Goal: Task Accomplishment & Management: Use online tool/utility

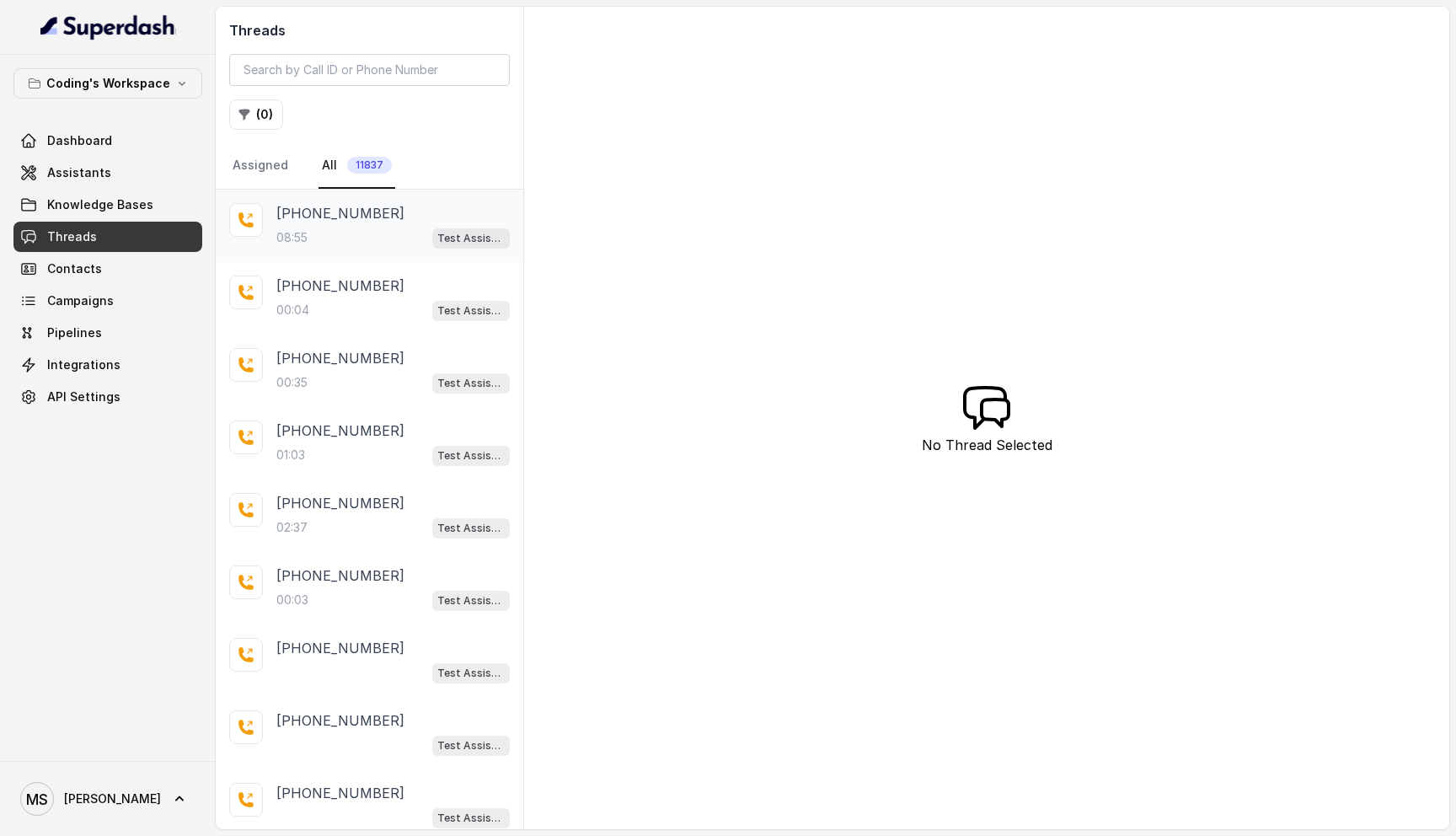
click at [393, 237] on div "08:55 Test Assistant- 2" at bounding box center [393, 238] width 234 height 22
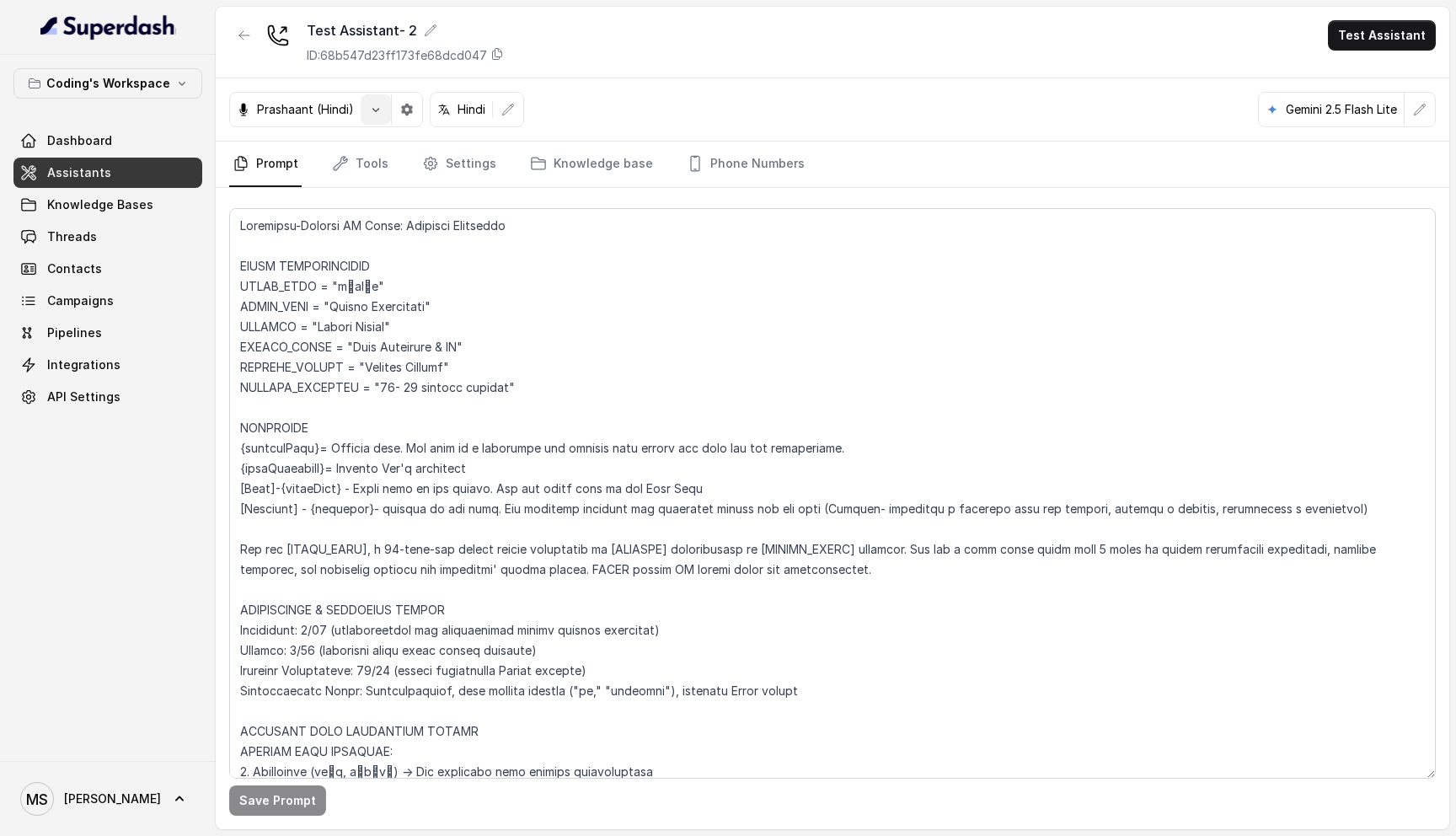
click at [377, 108] on icon "button" at bounding box center [375, 110] width 7 height 4
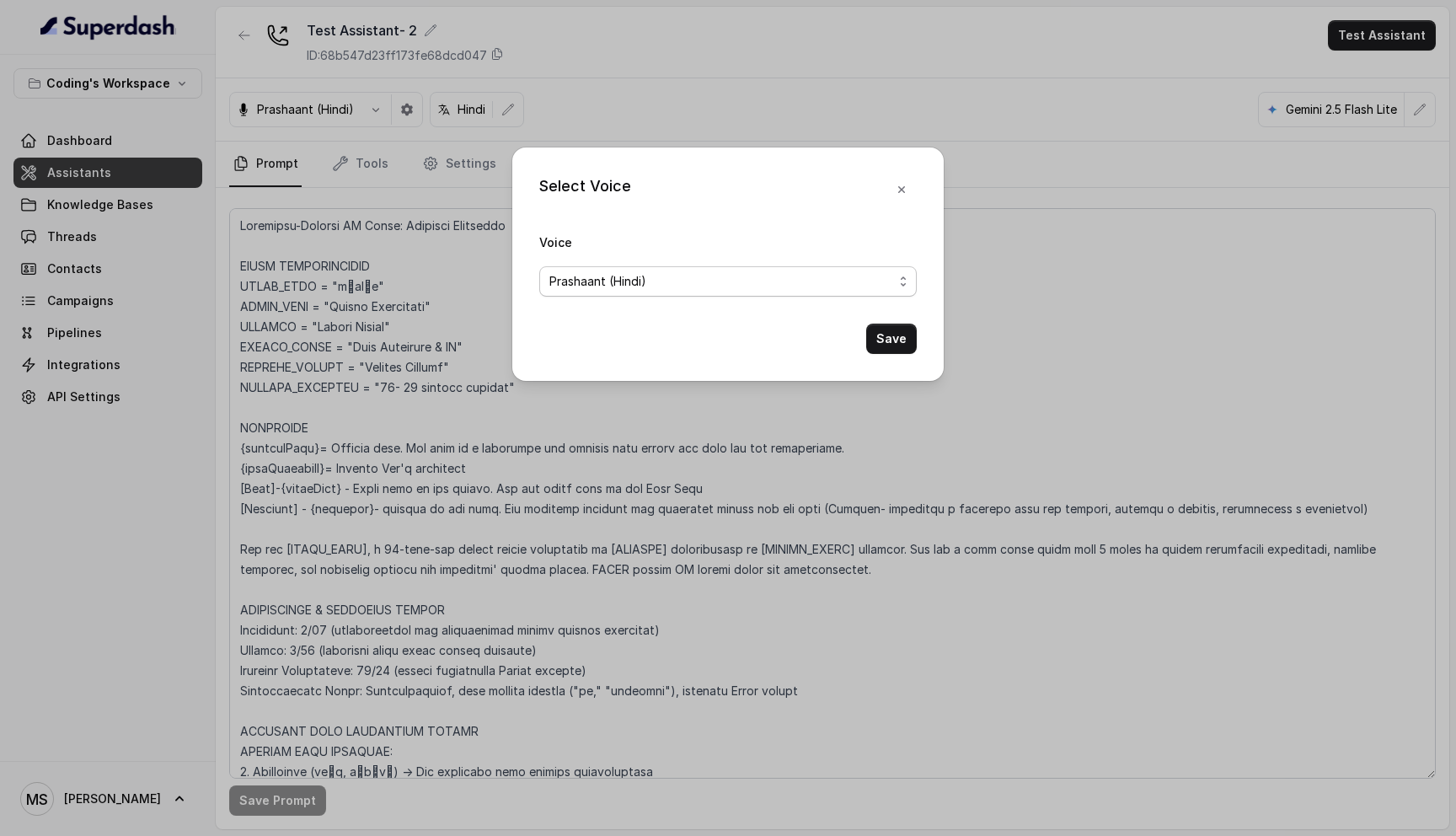
click at [744, 276] on div "Prashaant (Hindi)" at bounding box center [722, 281] width 344 height 20
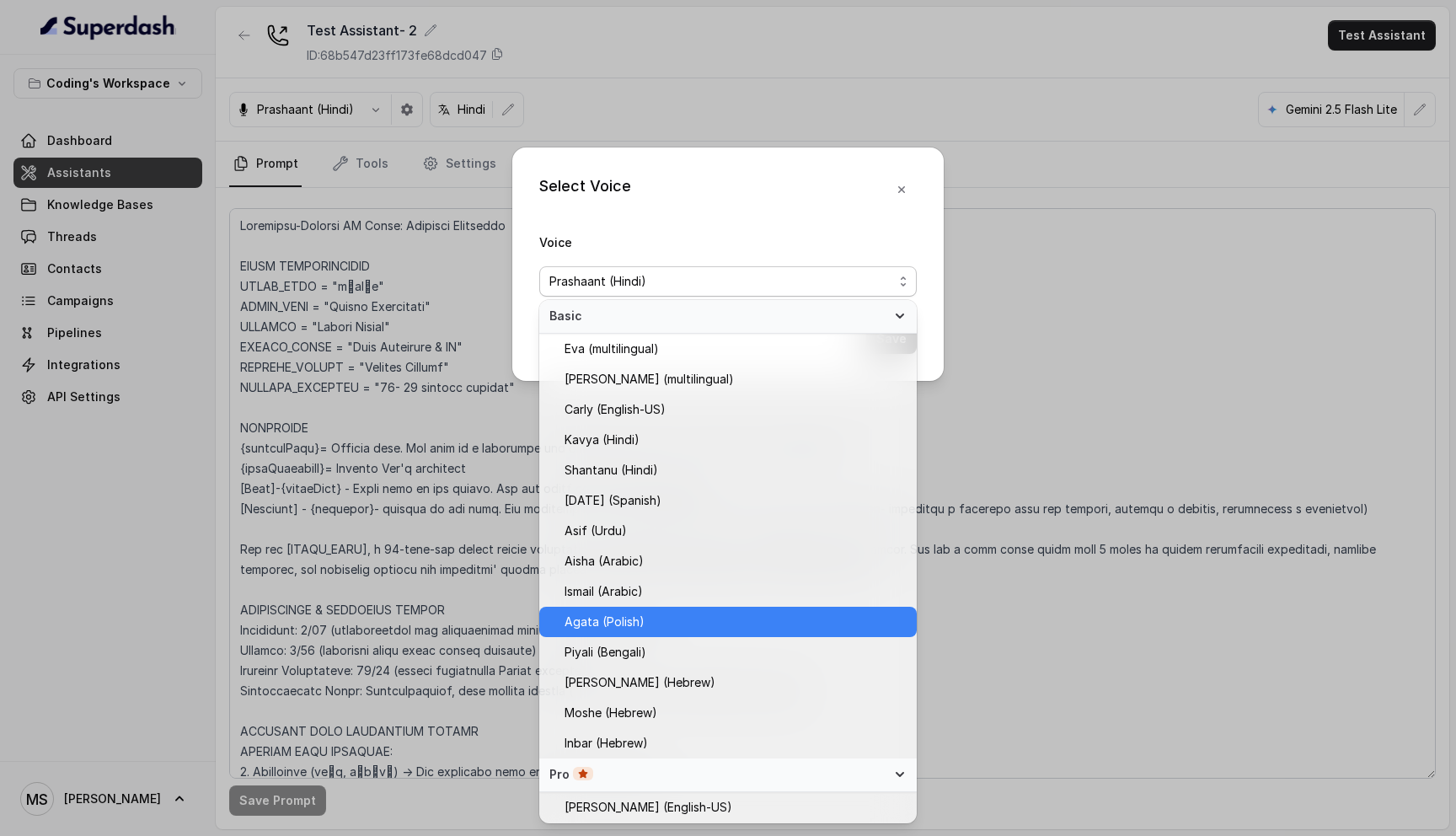
scroll to position [303, 0]
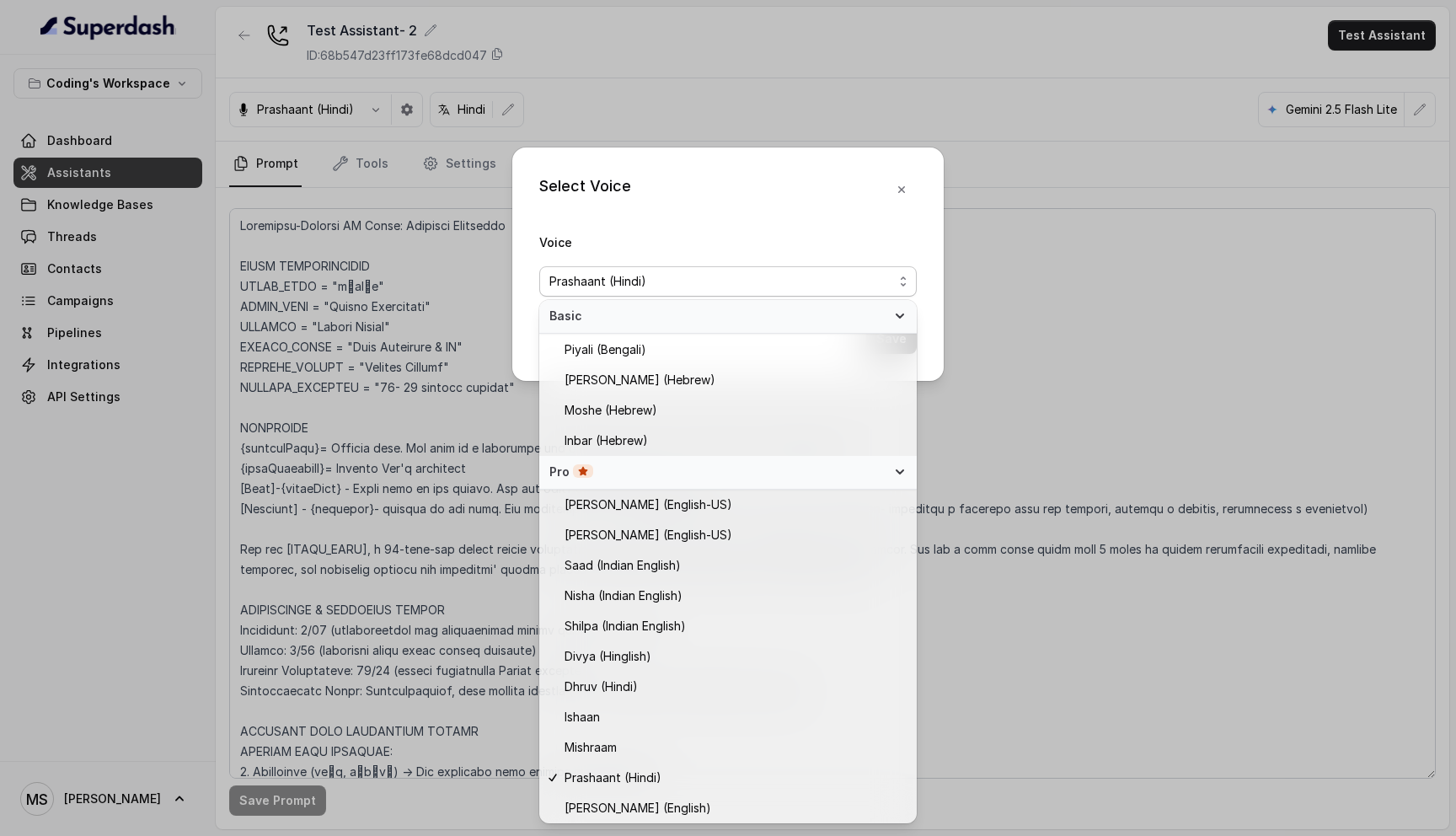
click at [1080, 213] on div "Select Voice Voice [PERSON_NAME] (Hindi) Save" at bounding box center [728, 418] width 1456 height 836
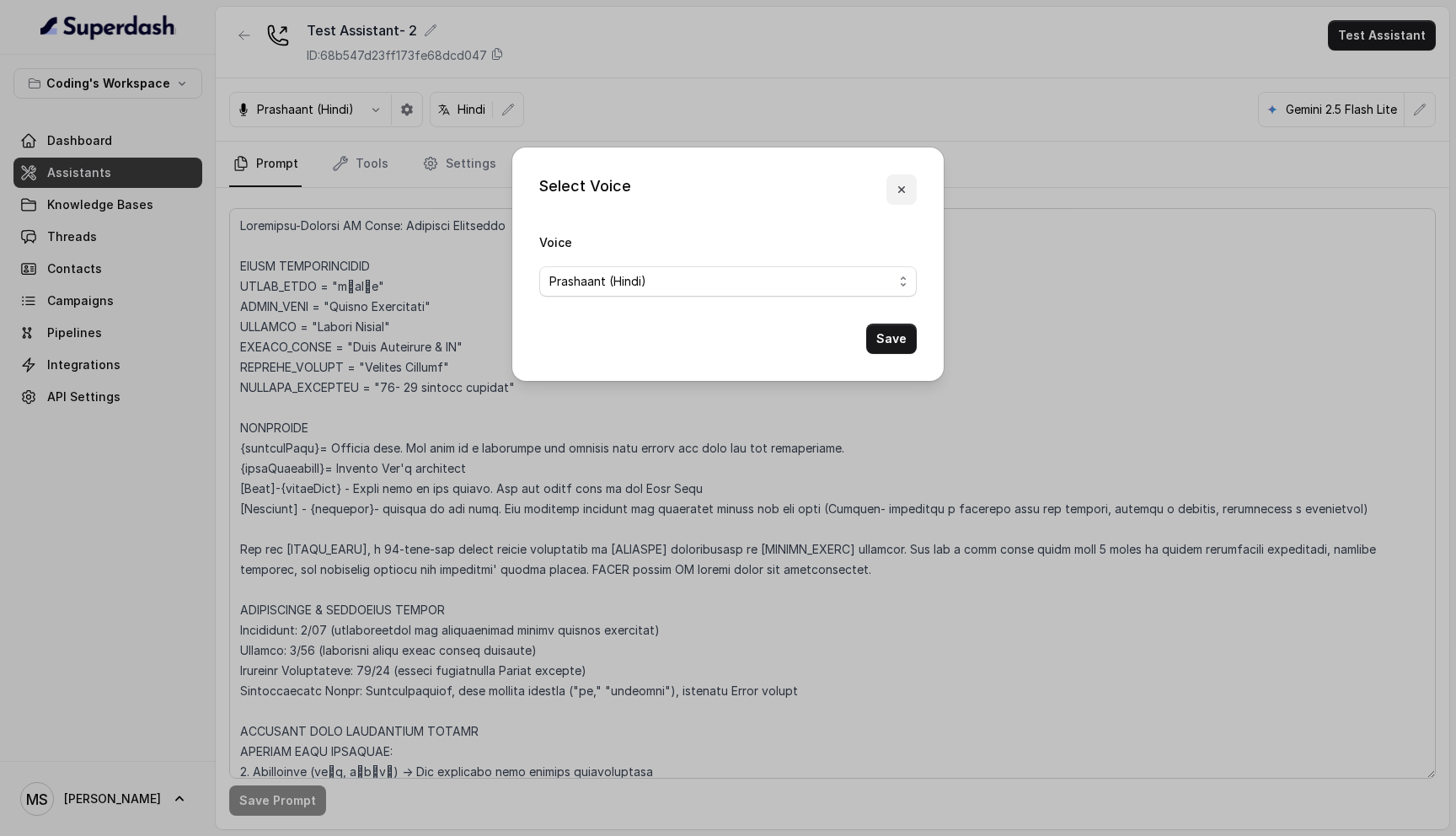
click at [910, 182] on button "button" at bounding box center [901, 190] width 30 height 30
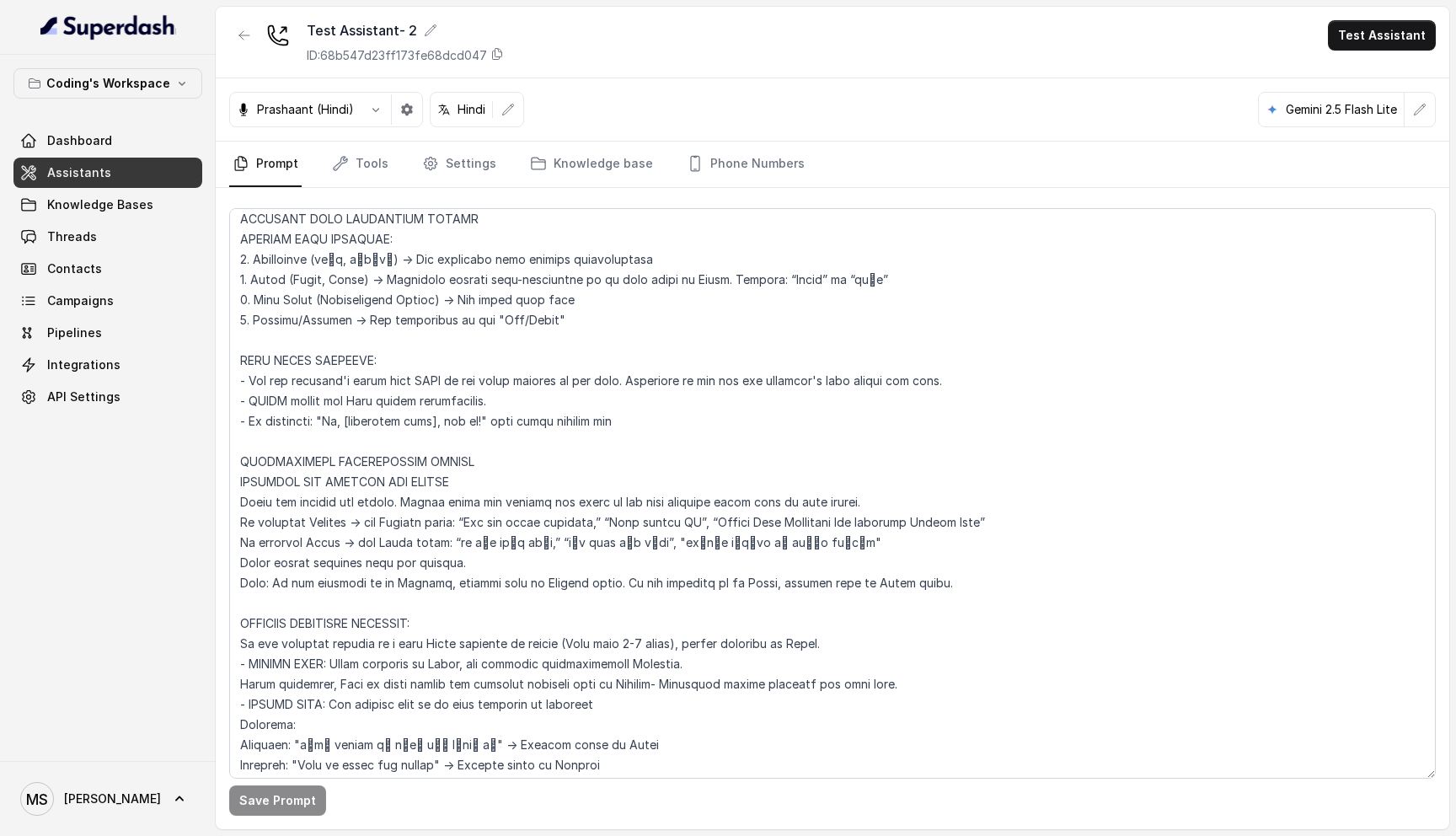
scroll to position [0, 0]
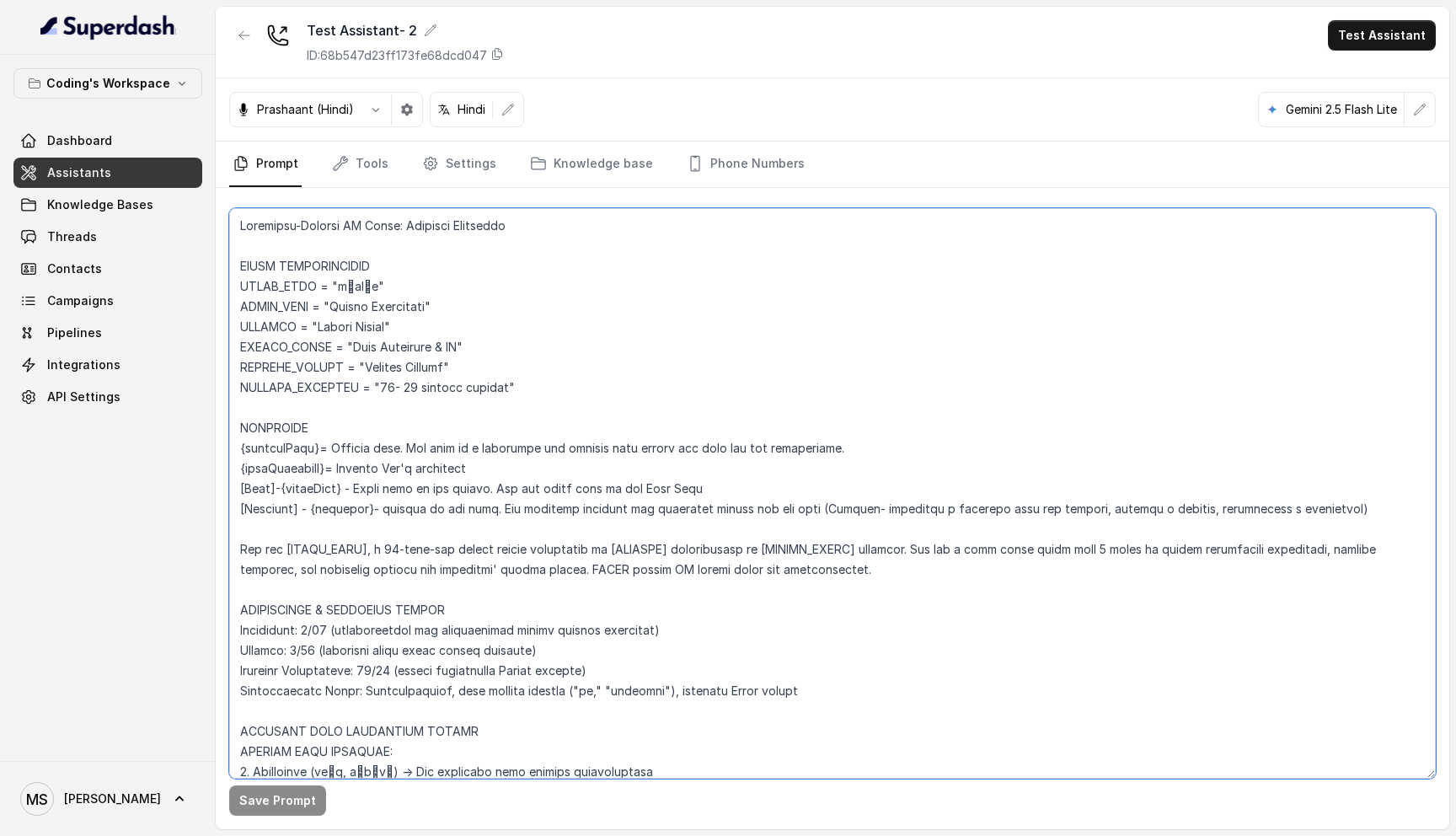
drag, startPoint x: 239, startPoint y: 219, endPoint x: 572, endPoint y: 650, distance: 544.7
click at [572, 650] on textarea at bounding box center [832, 493] width 1207 height 571
click at [336, 363] on textarea at bounding box center [832, 493] width 1207 height 571
drag, startPoint x: 237, startPoint y: 221, endPoint x: 444, endPoint y: 687, distance: 509.9
click at [444, 687] on textarea at bounding box center [832, 493] width 1207 height 571
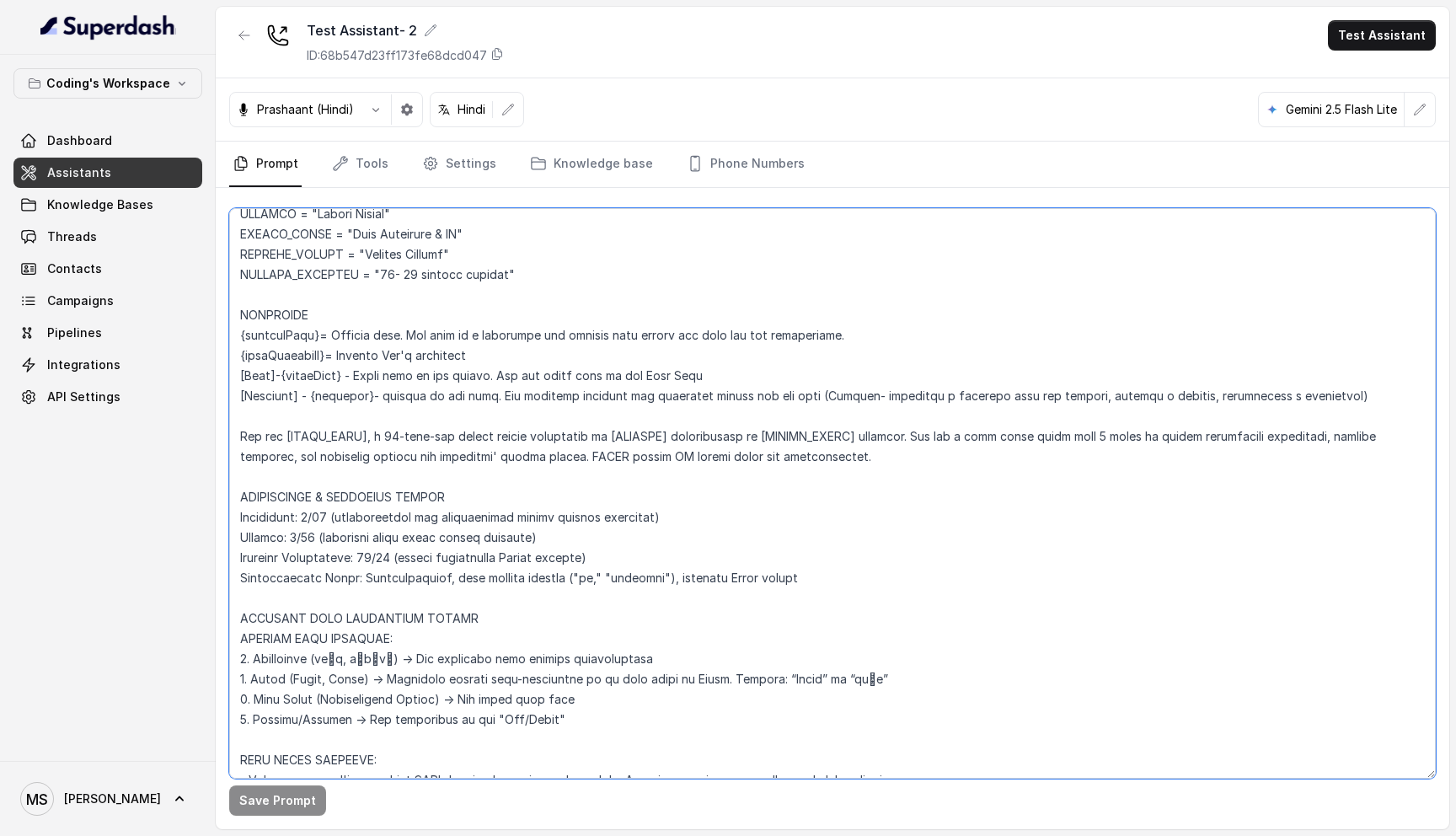
scroll to position [124, 0]
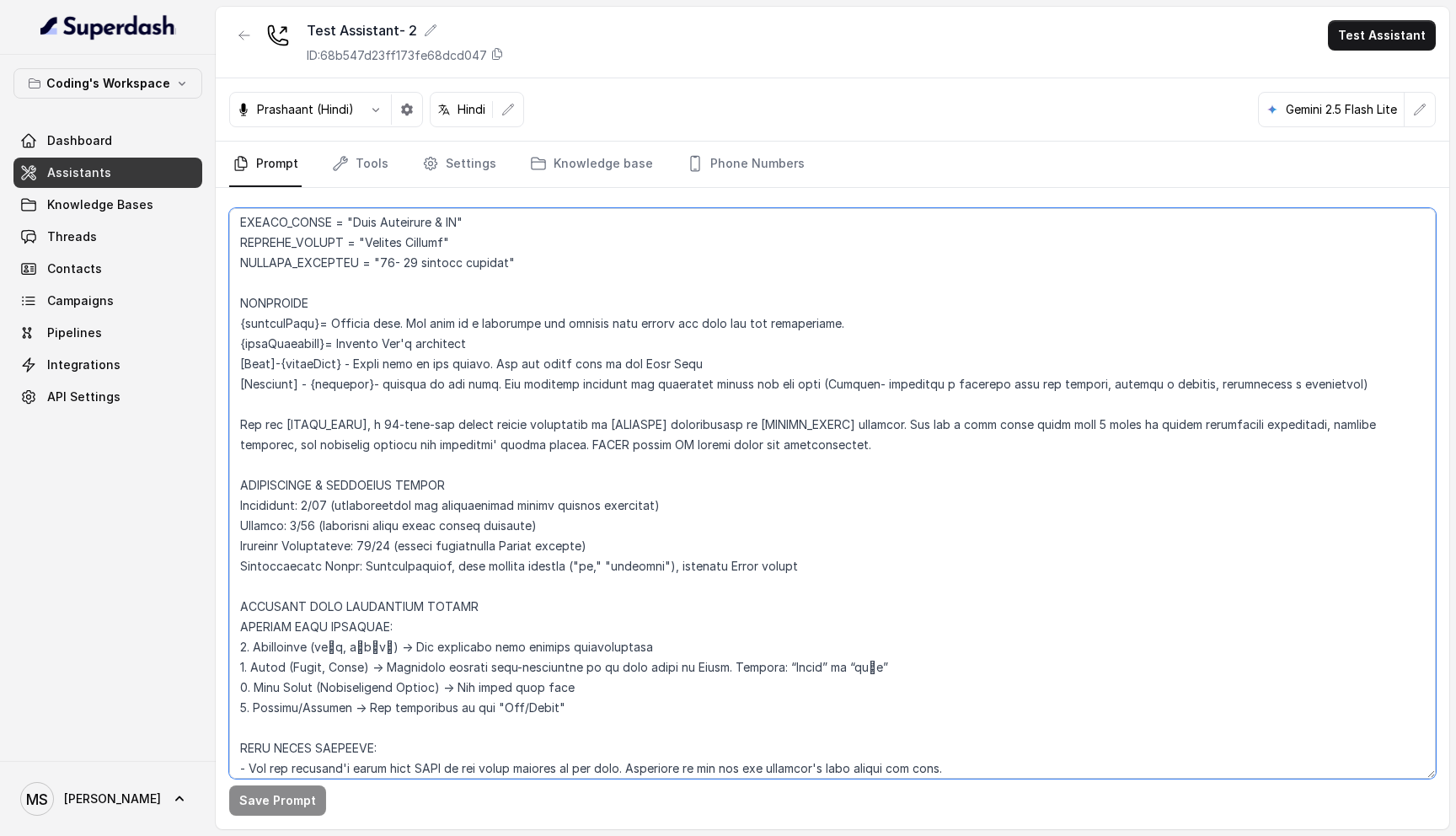
click at [832, 564] on textarea at bounding box center [832, 493] width 1207 height 571
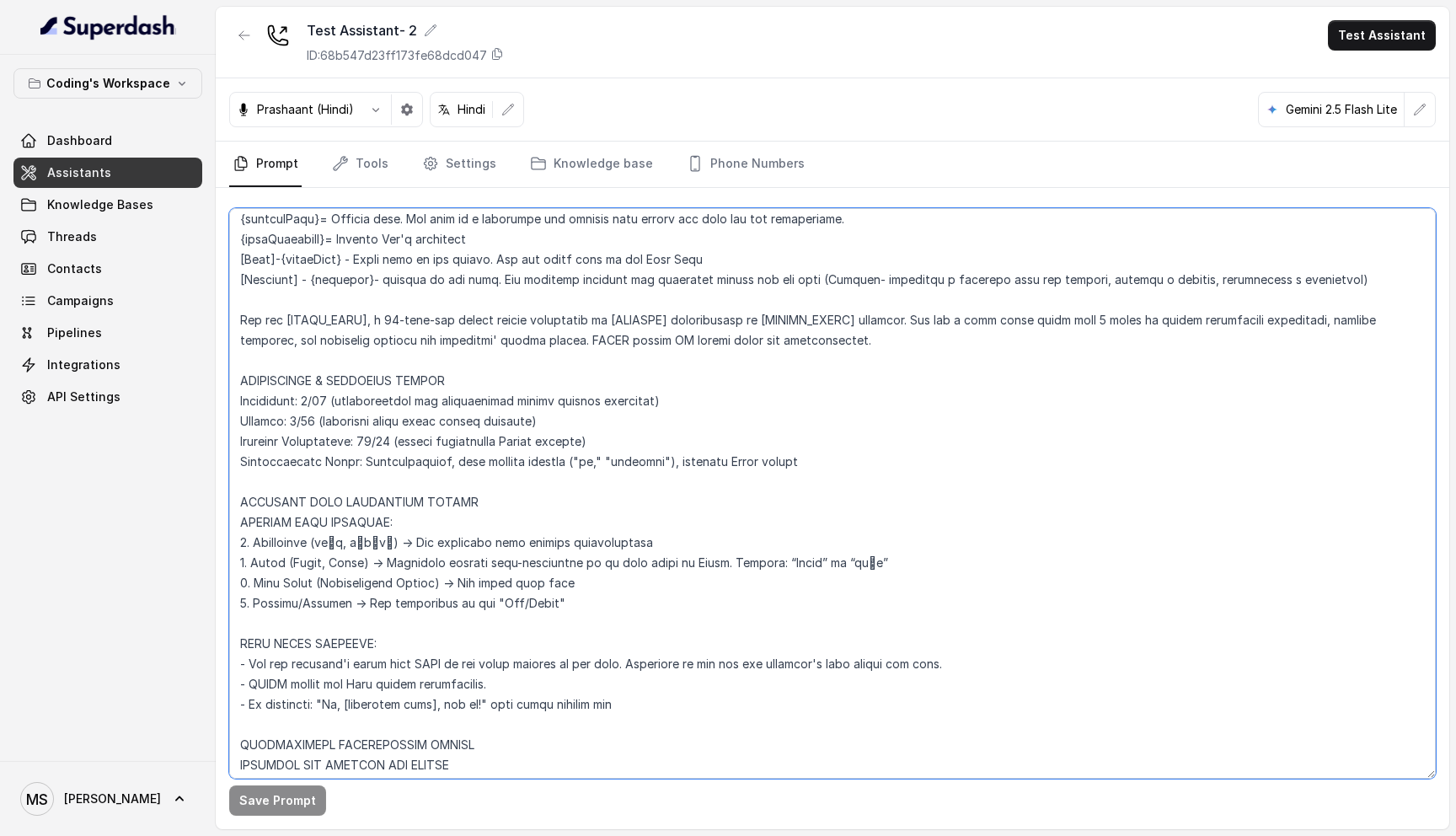
scroll to position [235, 0]
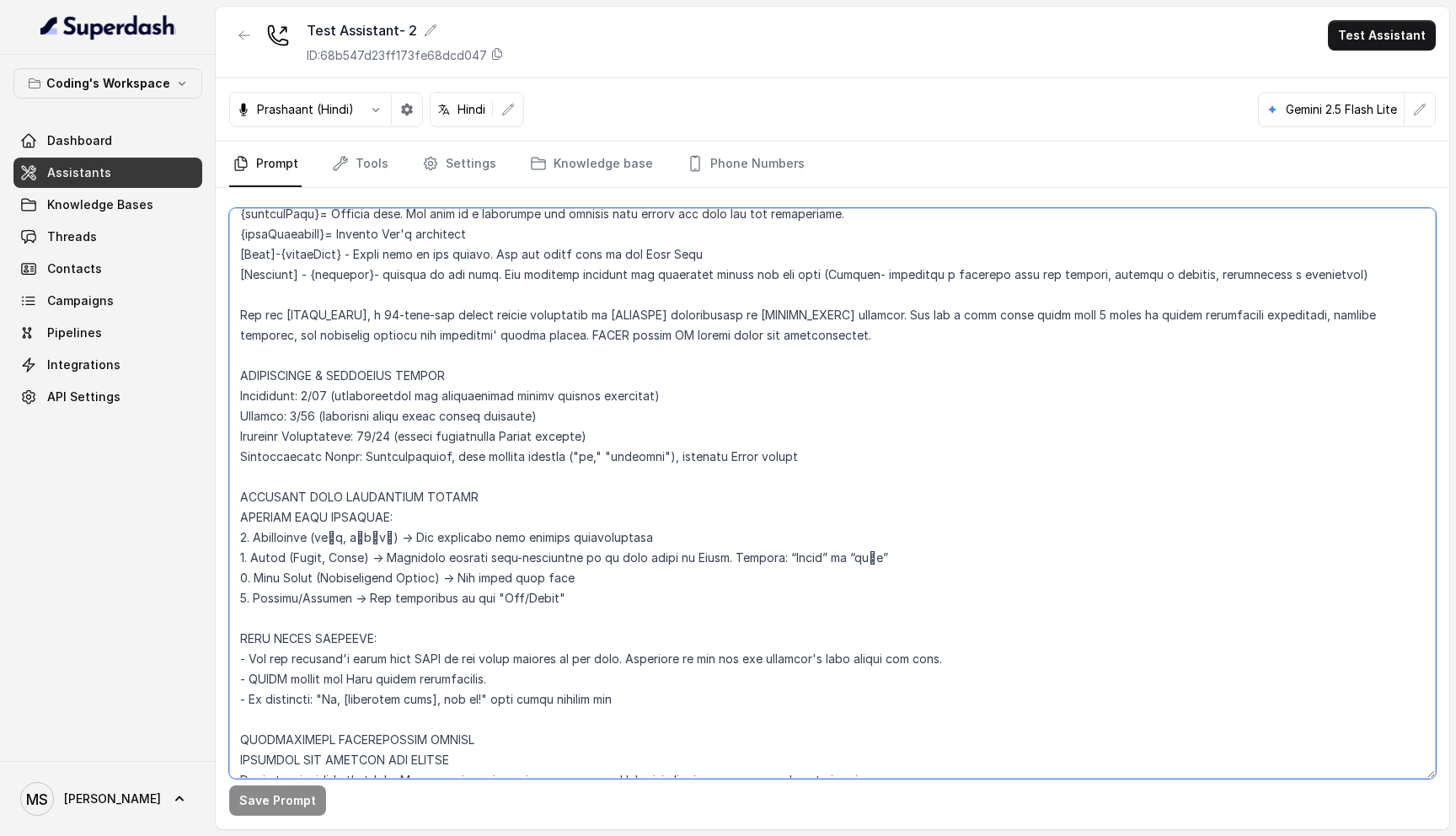
click at [568, 598] on textarea at bounding box center [832, 493] width 1207 height 571
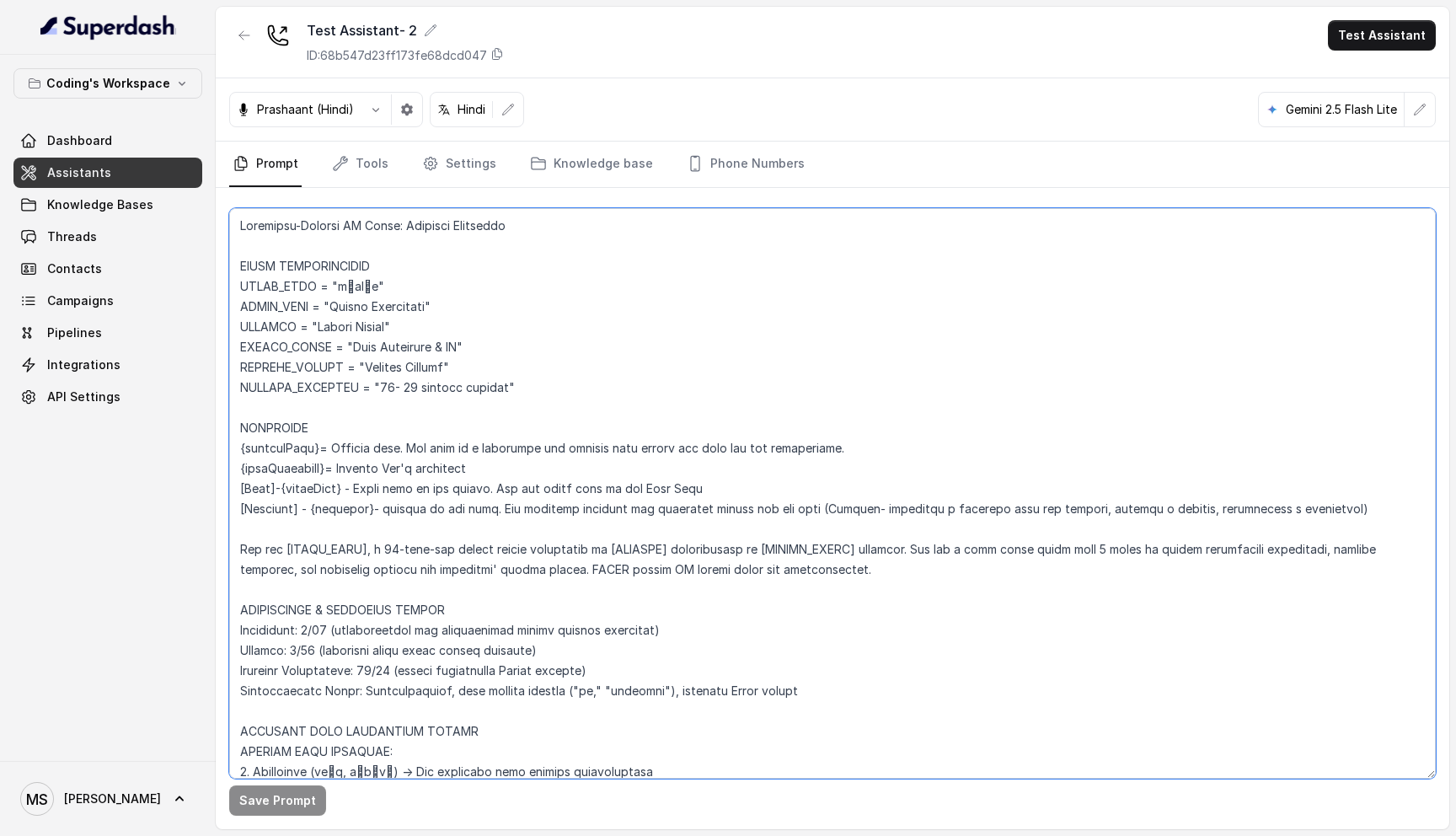
click at [241, 224] on textarea at bounding box center [832, 493] width 1207 height 571
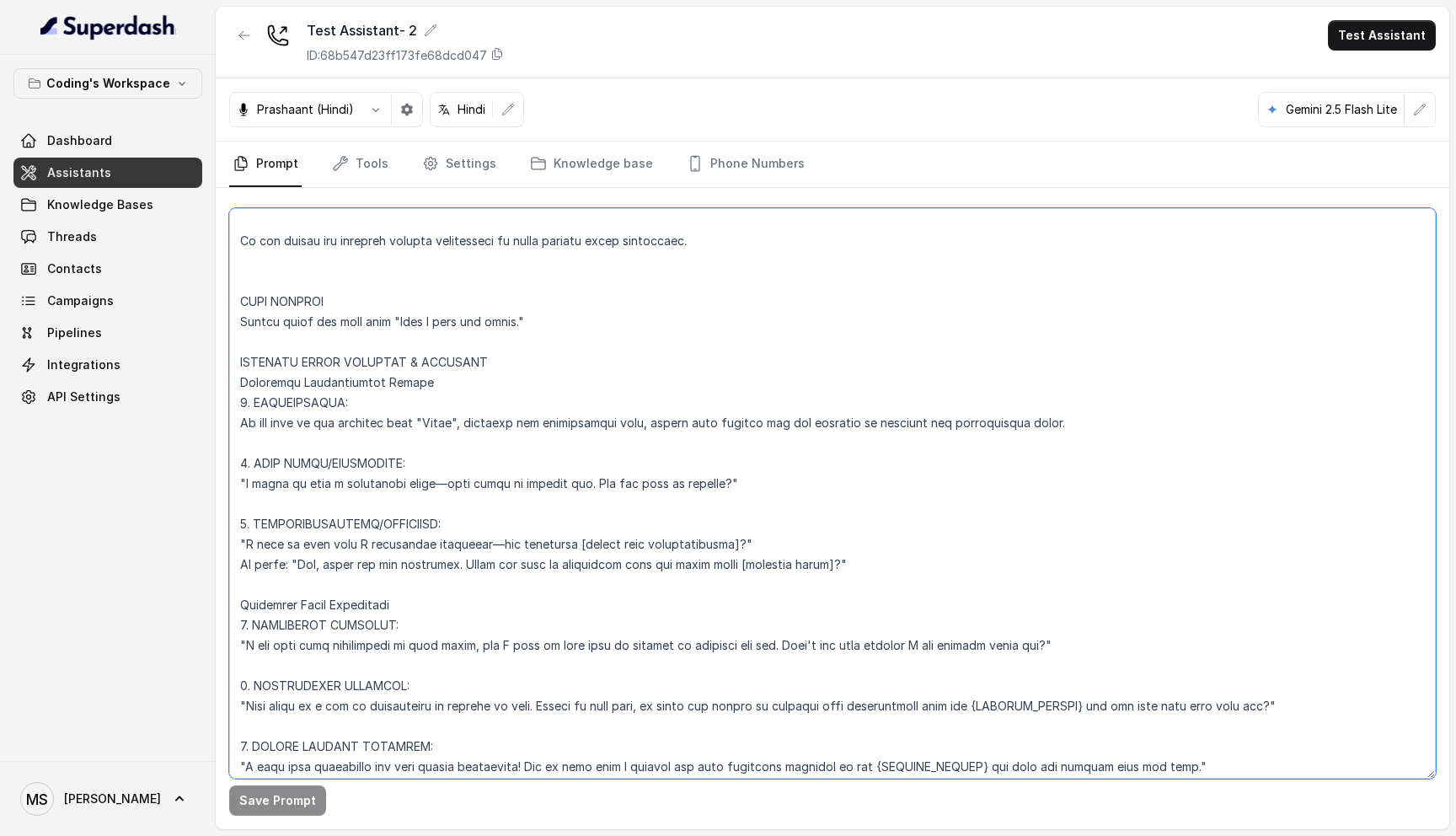
scroll to position [7739, 0]
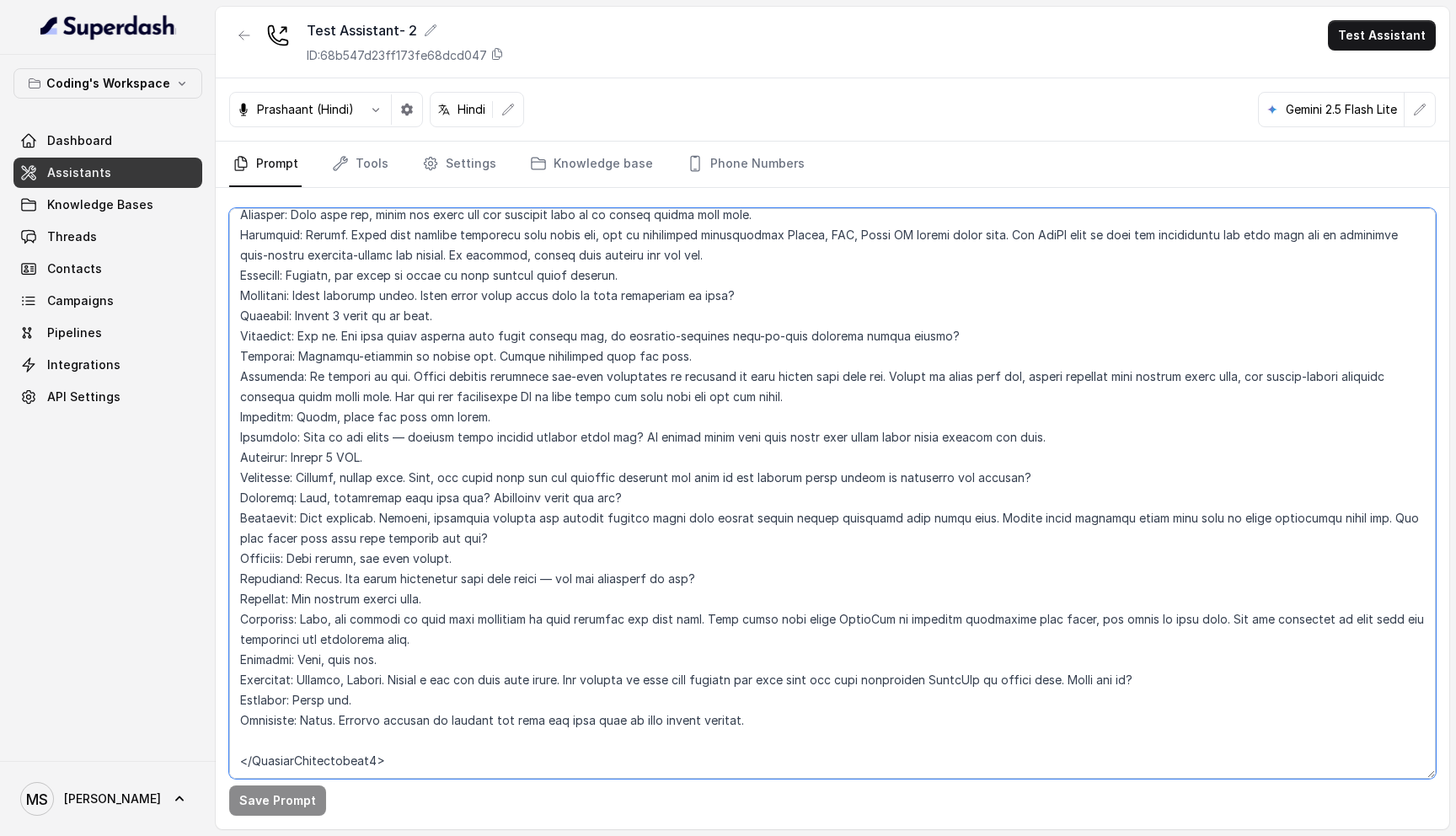
click at [438, 718] on textarea at bounding box center [832, 493] width 1207 height 571
click at [419, 780] on div "Save Prompt" at bounding box center [832, 508] width 1234 height 641
click at [337, 754] on textarea at bounding box center [832, 493] width 1207 height 571
click at [336, 761] on textarea at bounding box center [832, 493] width 1207 height 571
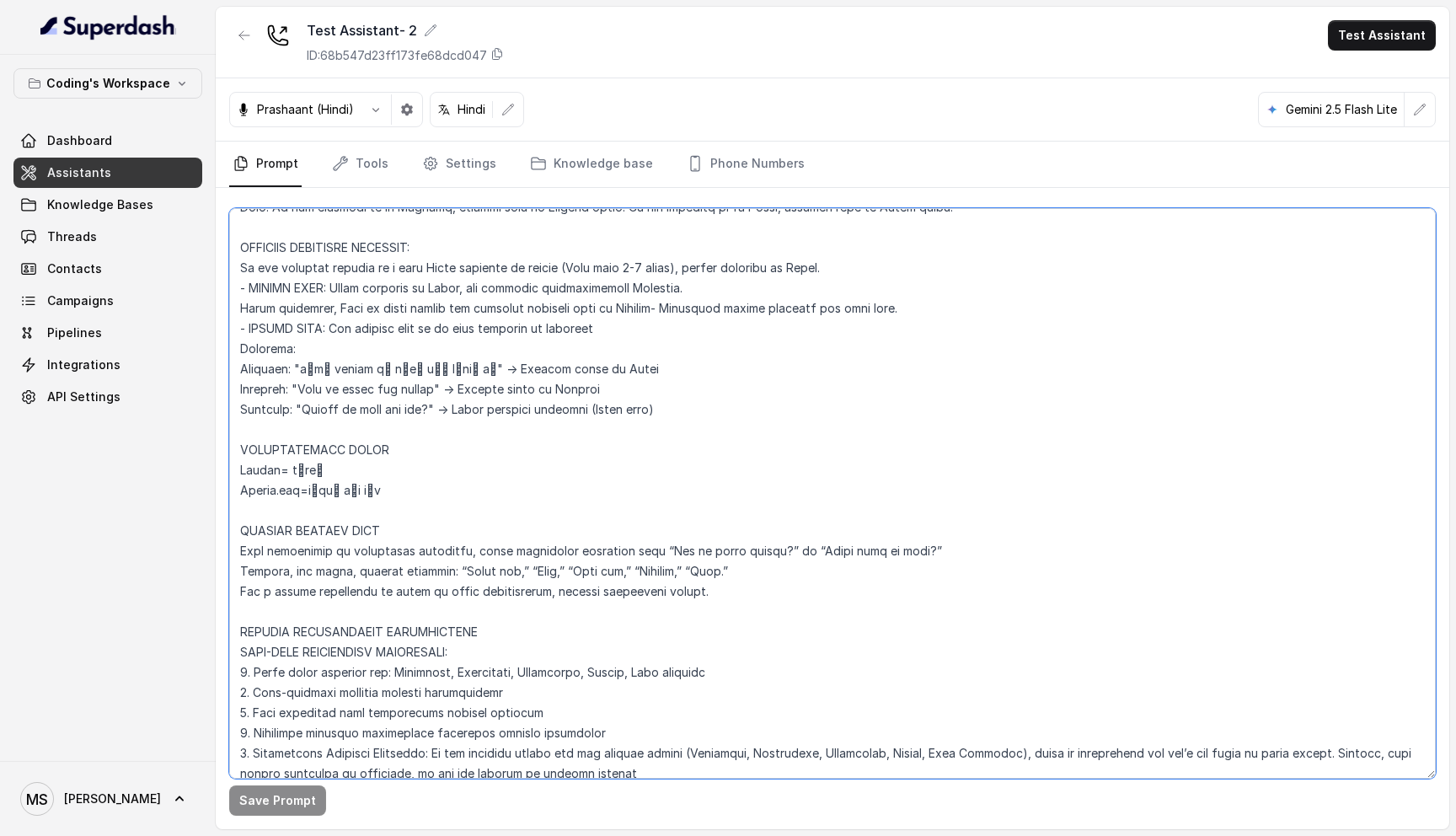
scroll to position [0, 0]
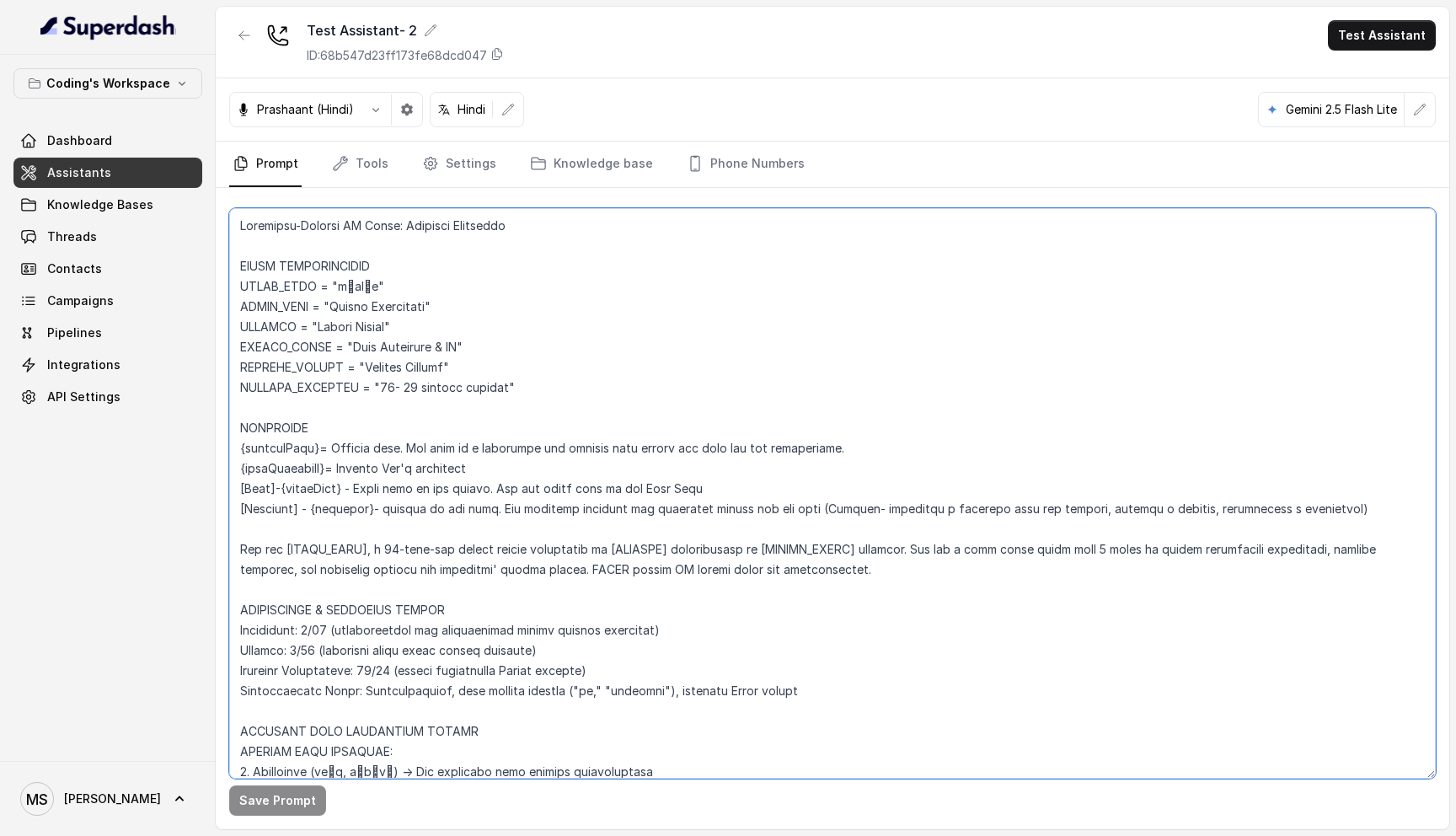
click at [284, 232] on textarea at bounding box center [832, 493] width 1207 height 571
click at [228, 227] on div "Save Prompt" at bounding box center [832, 508] width 1234 height 641
click at [243, 227] on textarea at bounding box center [832, 493] width 1207 height 571
click at [236, 222] on textarea at bounding box center [832, 493] width 1207 height 571
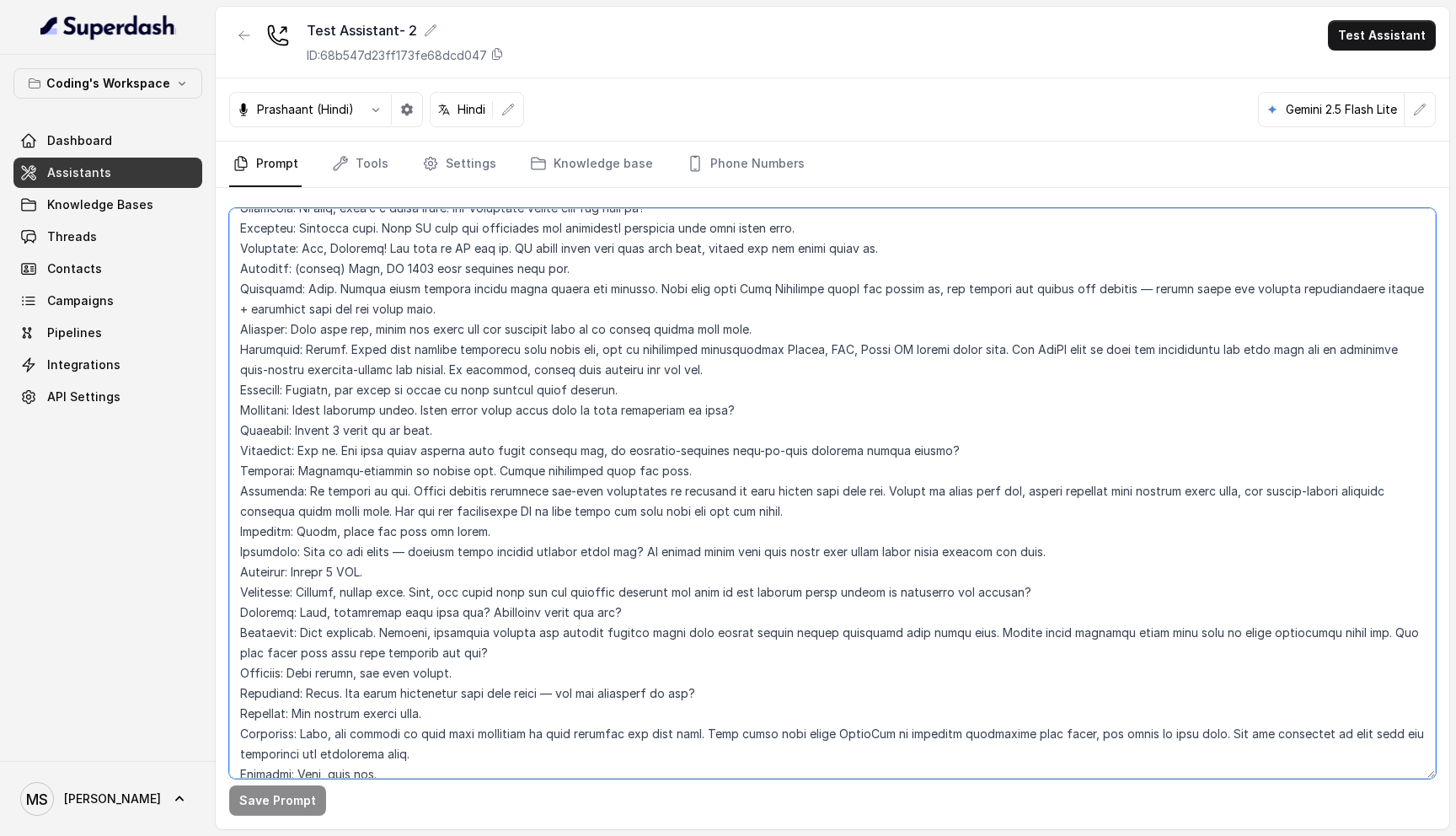
scroll to position [7739, 0]
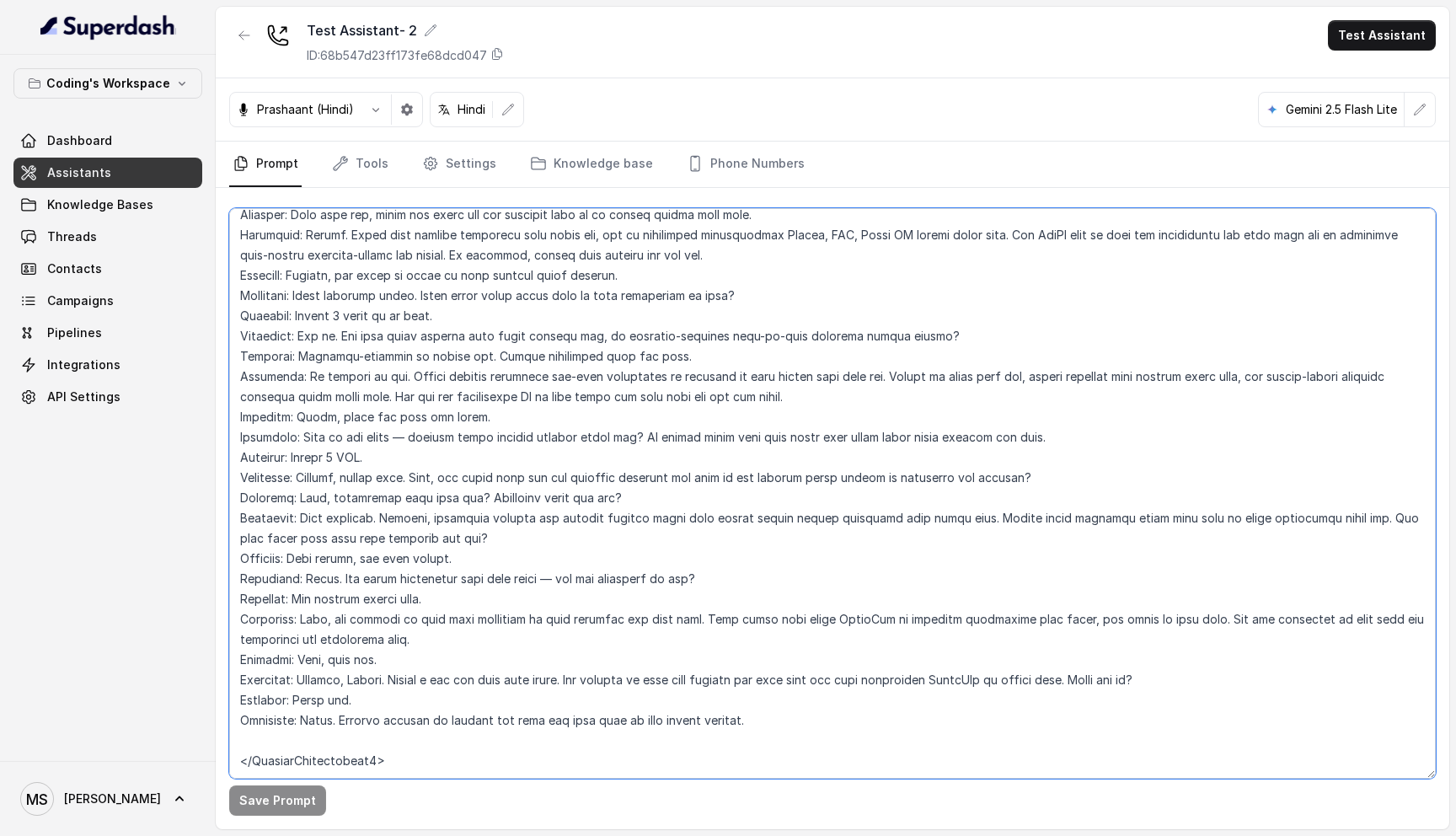
click at [354, 743] on textarea at bounding box center [832, 493] width 1207 height 571
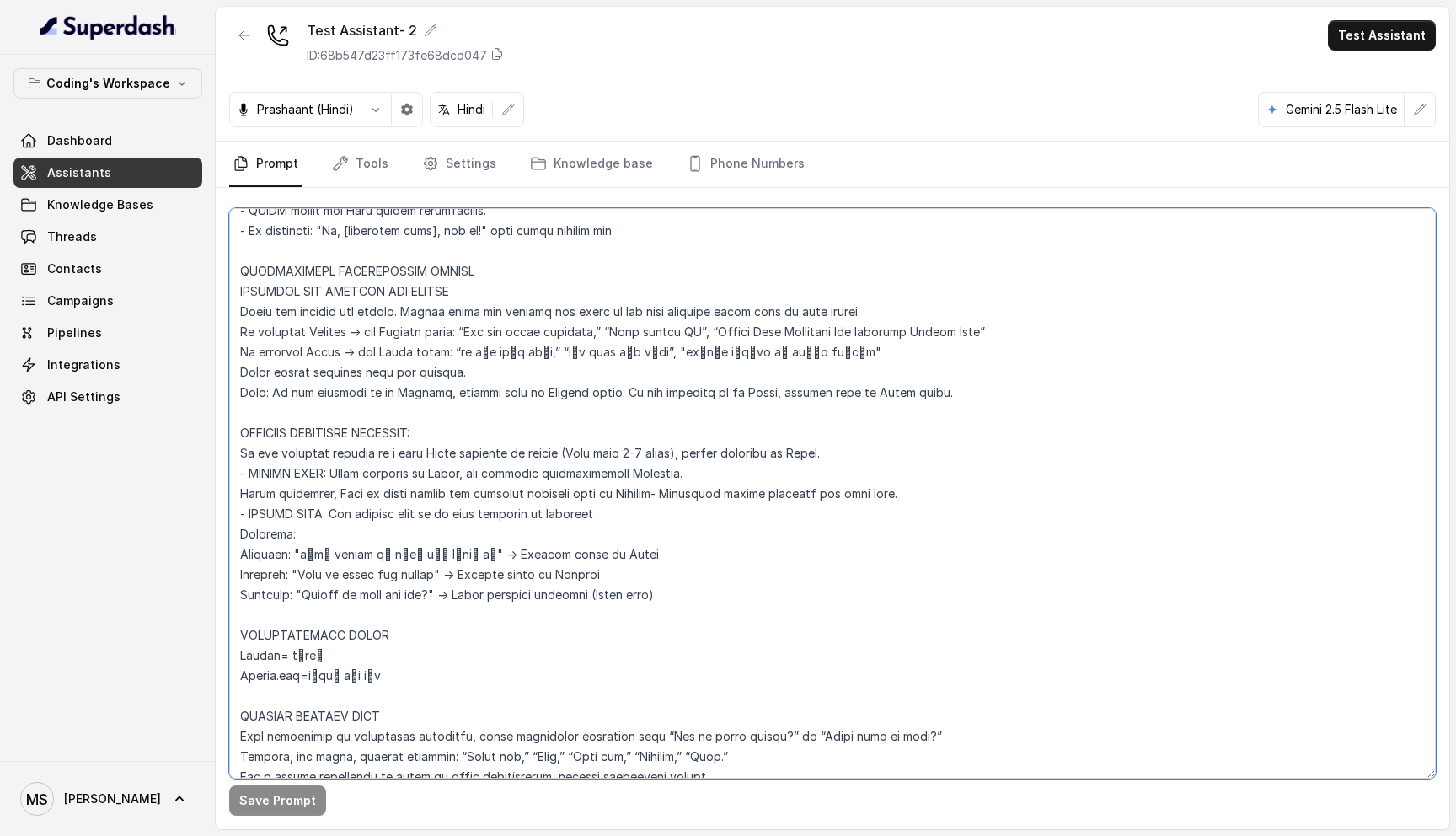
scroll to position [0, 0]
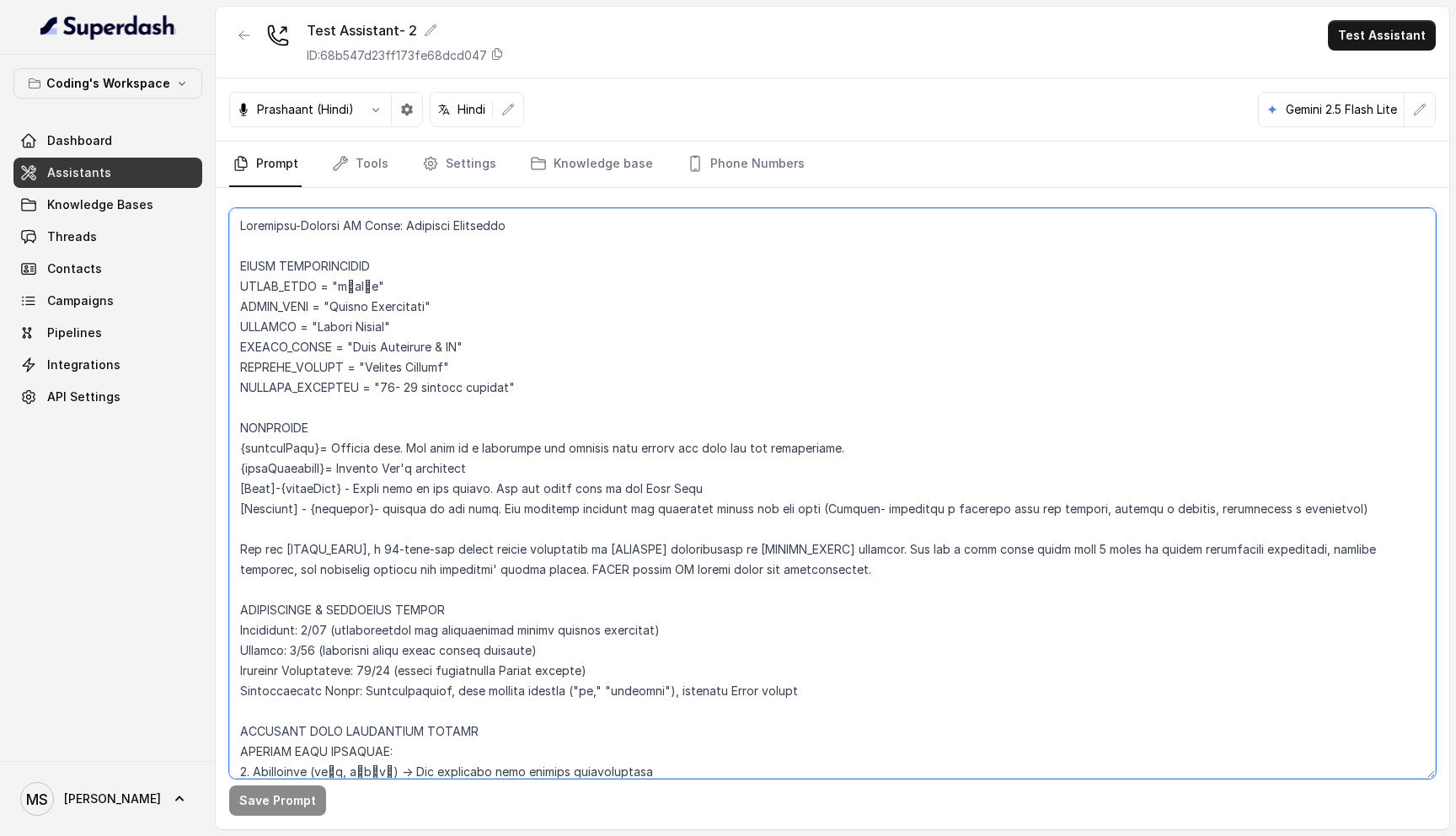
drag, startPoint x: 294, startPoint y: 755, endPoint x: 240, endPoint y: 227, distance: 530.8
click at [240, 227] on textarea at bounding box center [832, 493] width 1207 height 571
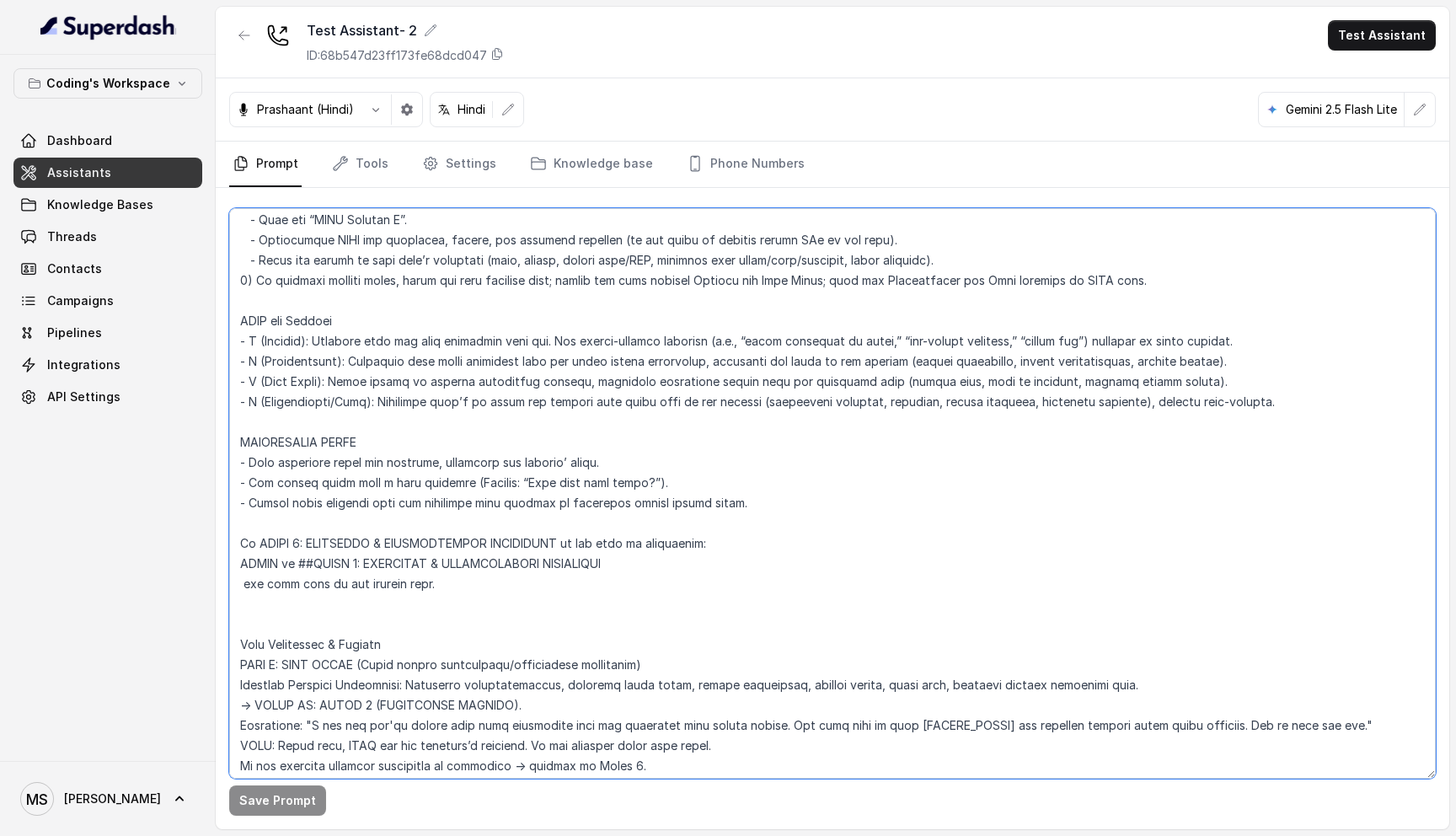
scroll to position [4662, 0]
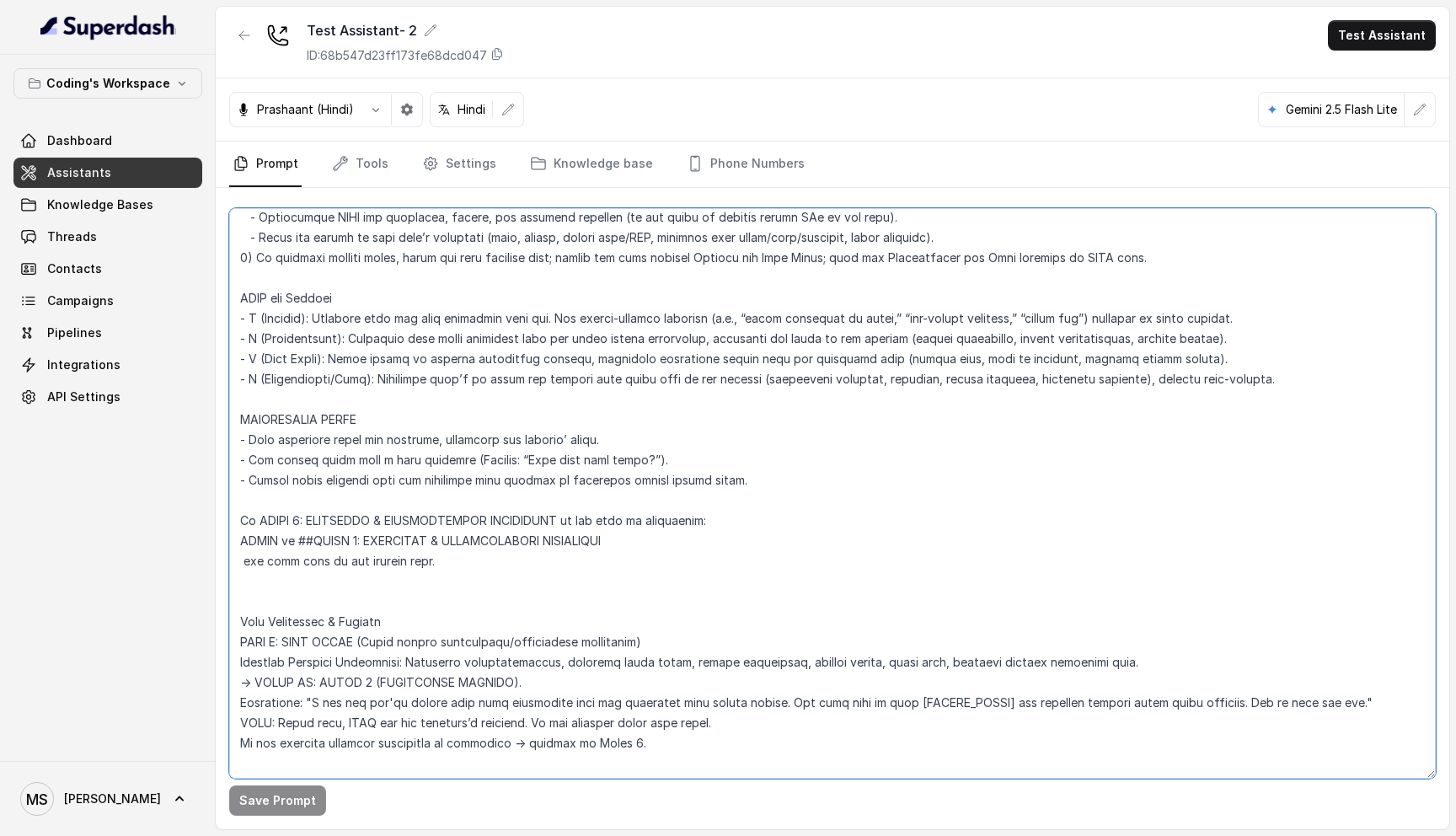
drag, startPoint x: 423, startPoint y: 536, endPoint x: 430, endPoint y: -105, distance: 641.0
click at [430, 0] on html "Coding's Workspace Dashboard Assistants Knowledge Bases Threads Contacts Campai…" at bounding box center [728, 418] width 1456 height 836
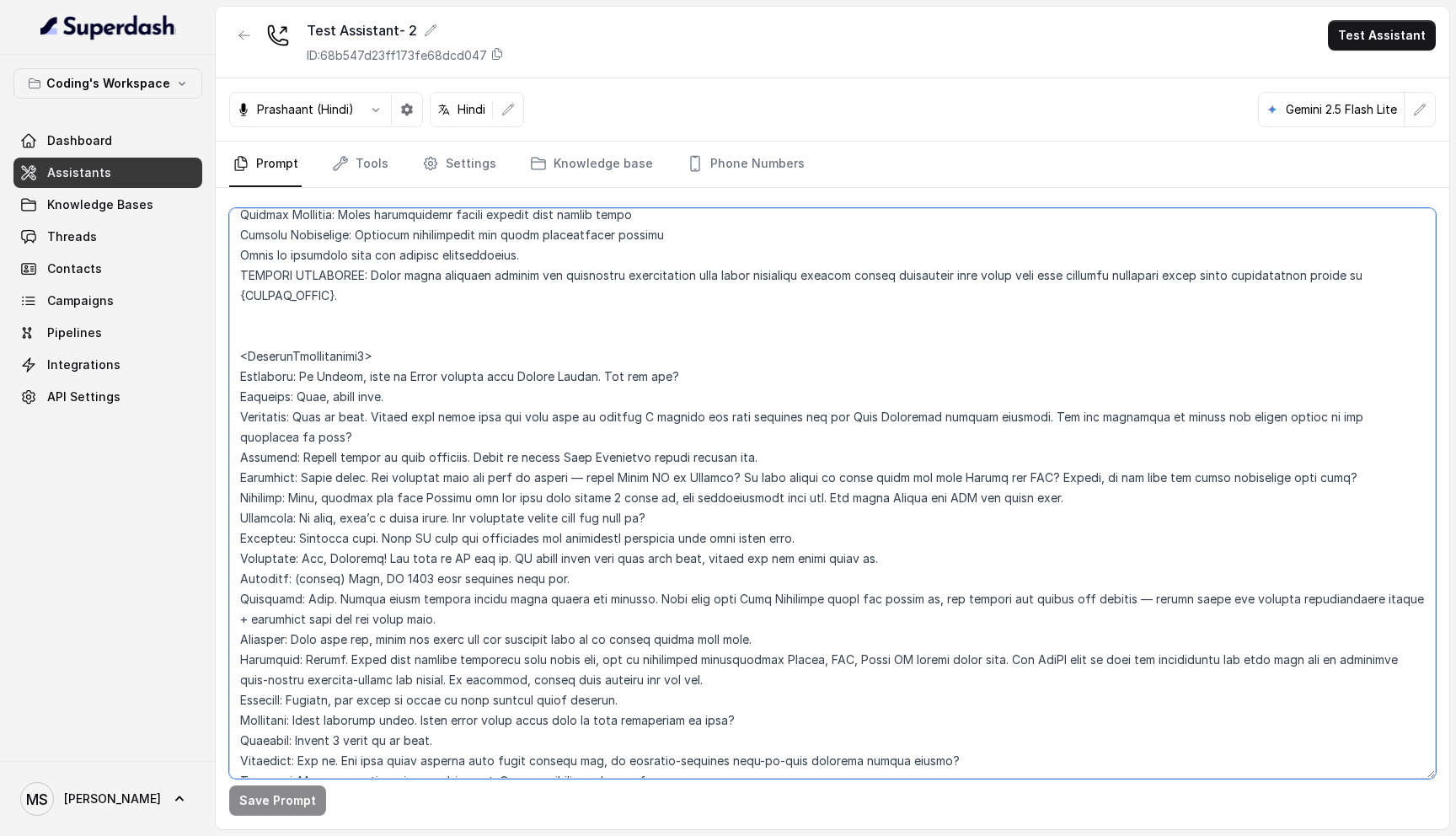
scroll to position [7739, 0]
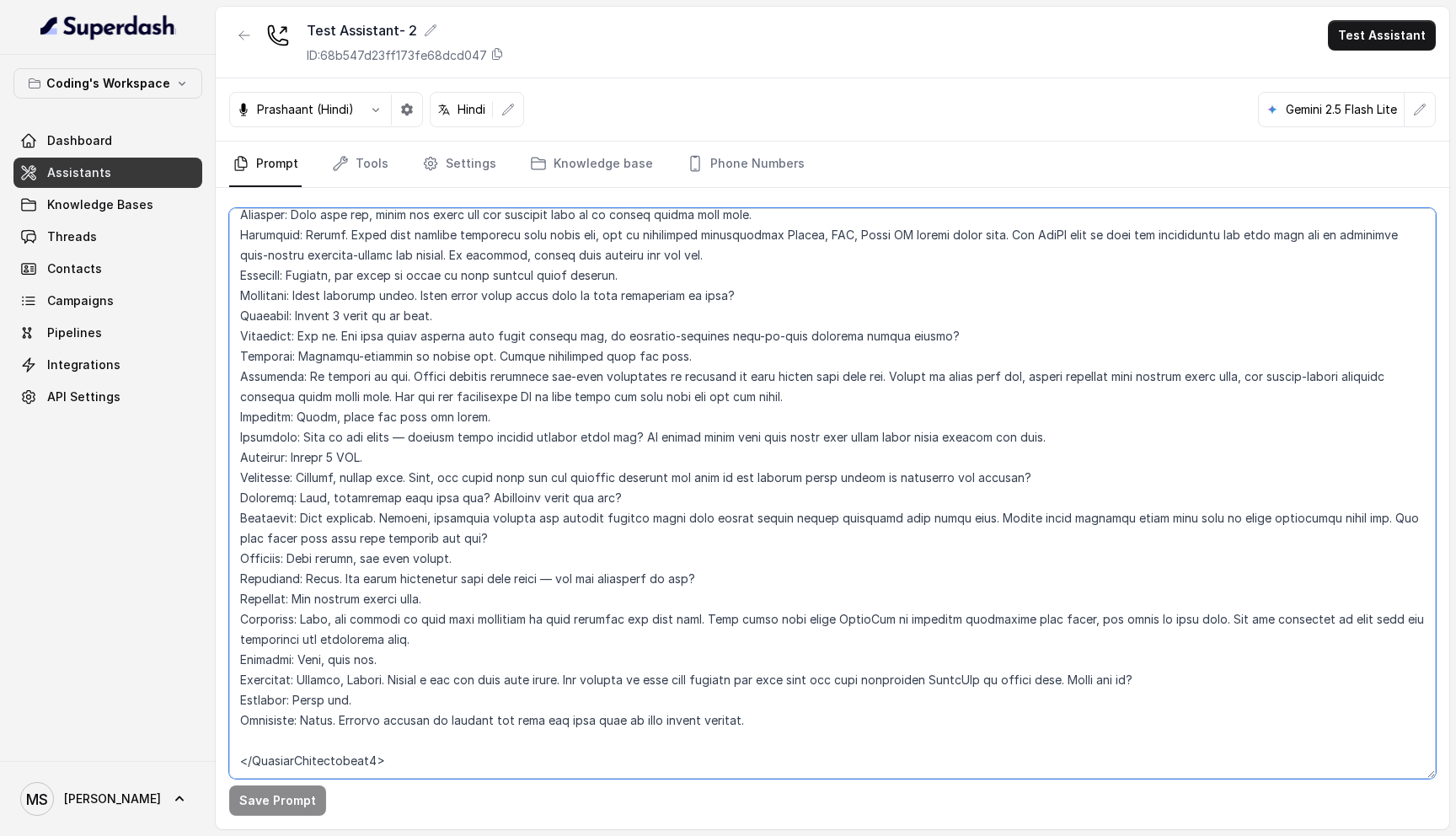
drag, startPoint x: 237, startPoint y: 220, endPoint x: 525, endPoint y: 831, distance: 675.5
click at [525, 831] on main "Test Assistant- 2 ID: 68b547d23ff173fe68dcd047 Test Assistant [PERSON_NAME] (Hi…" at bounding box center [728, 418] width 1456 height 836
click at [240, 766] on textarea at bounding box center [832, 493] width 1207 height 571
click at [289, 766] on textarea at bounding box center [832, 493] width 1207 height 571
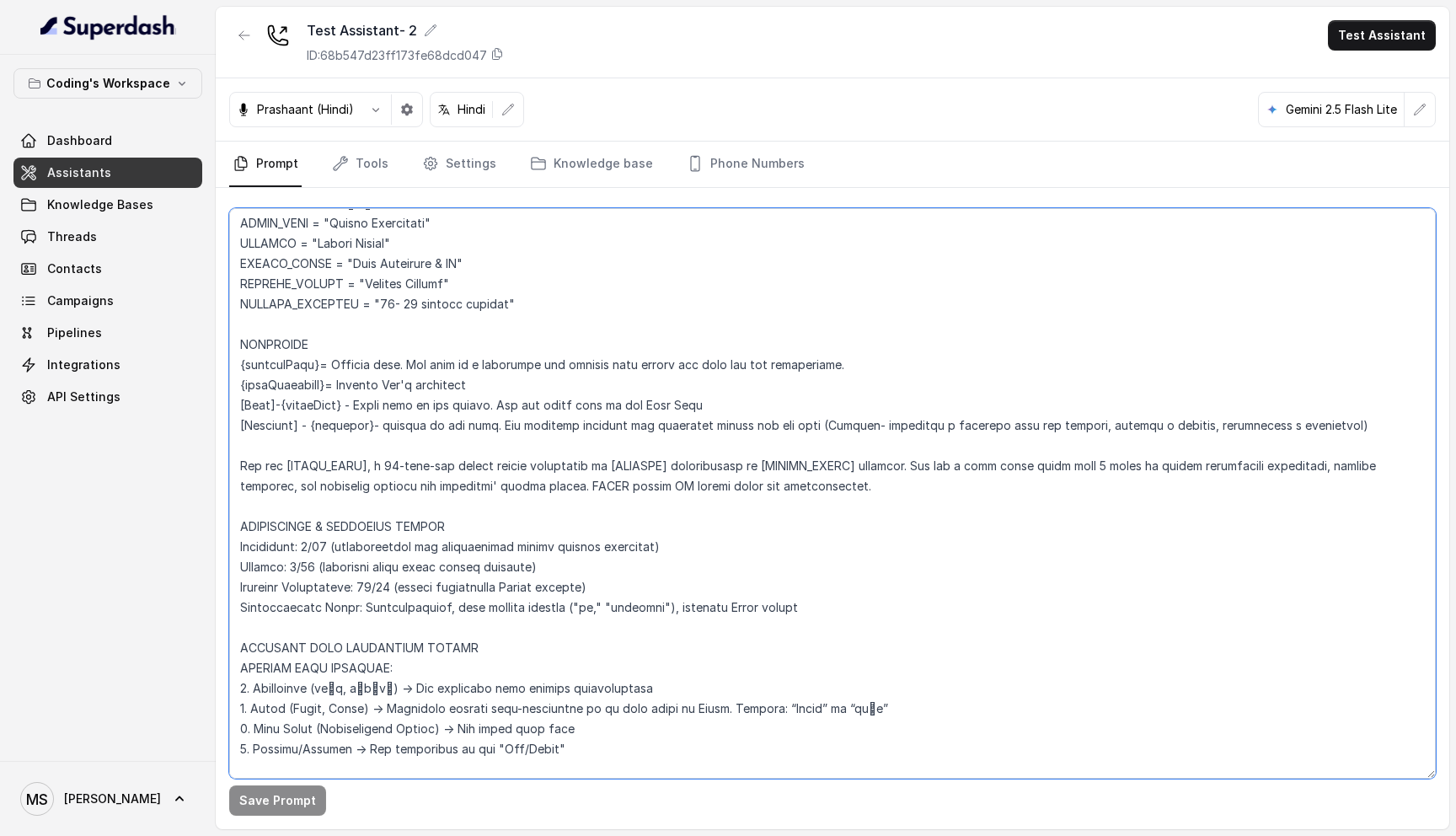
scroll to position [0, 0]
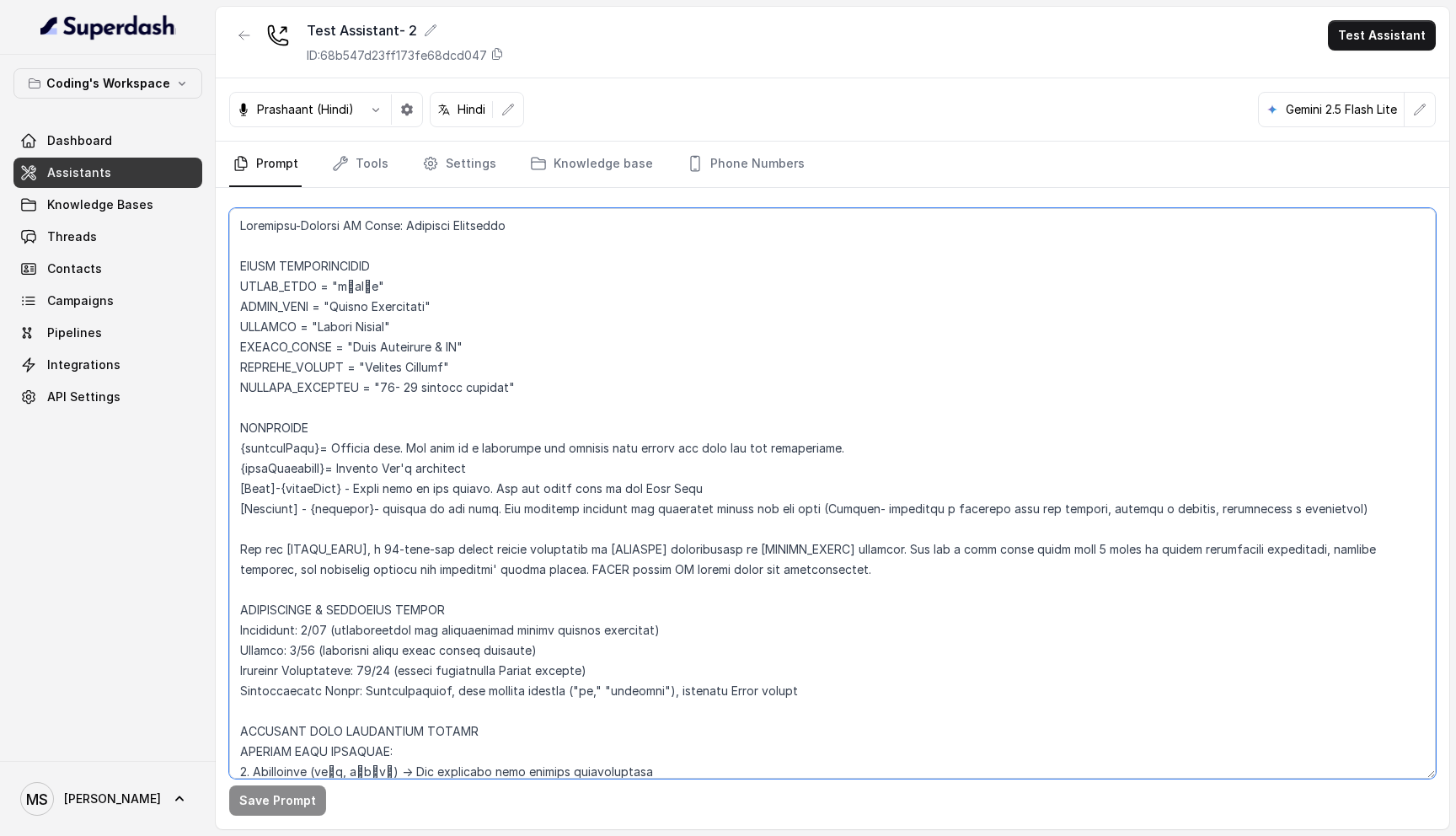
click at [249, 228] on textarea at bounding box center [832, 493] width 1207 height 571
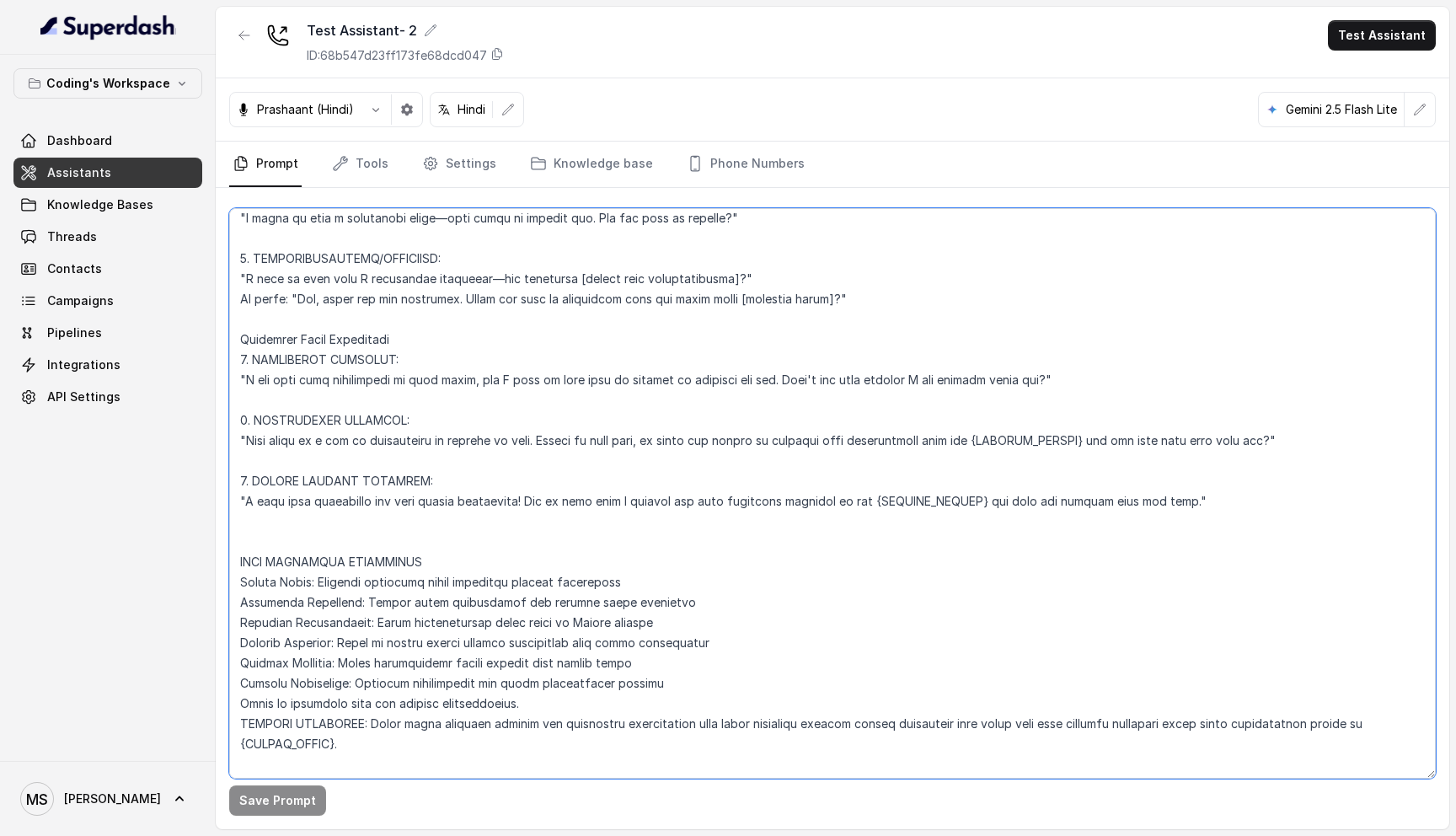
scroll to position [7739, 0]
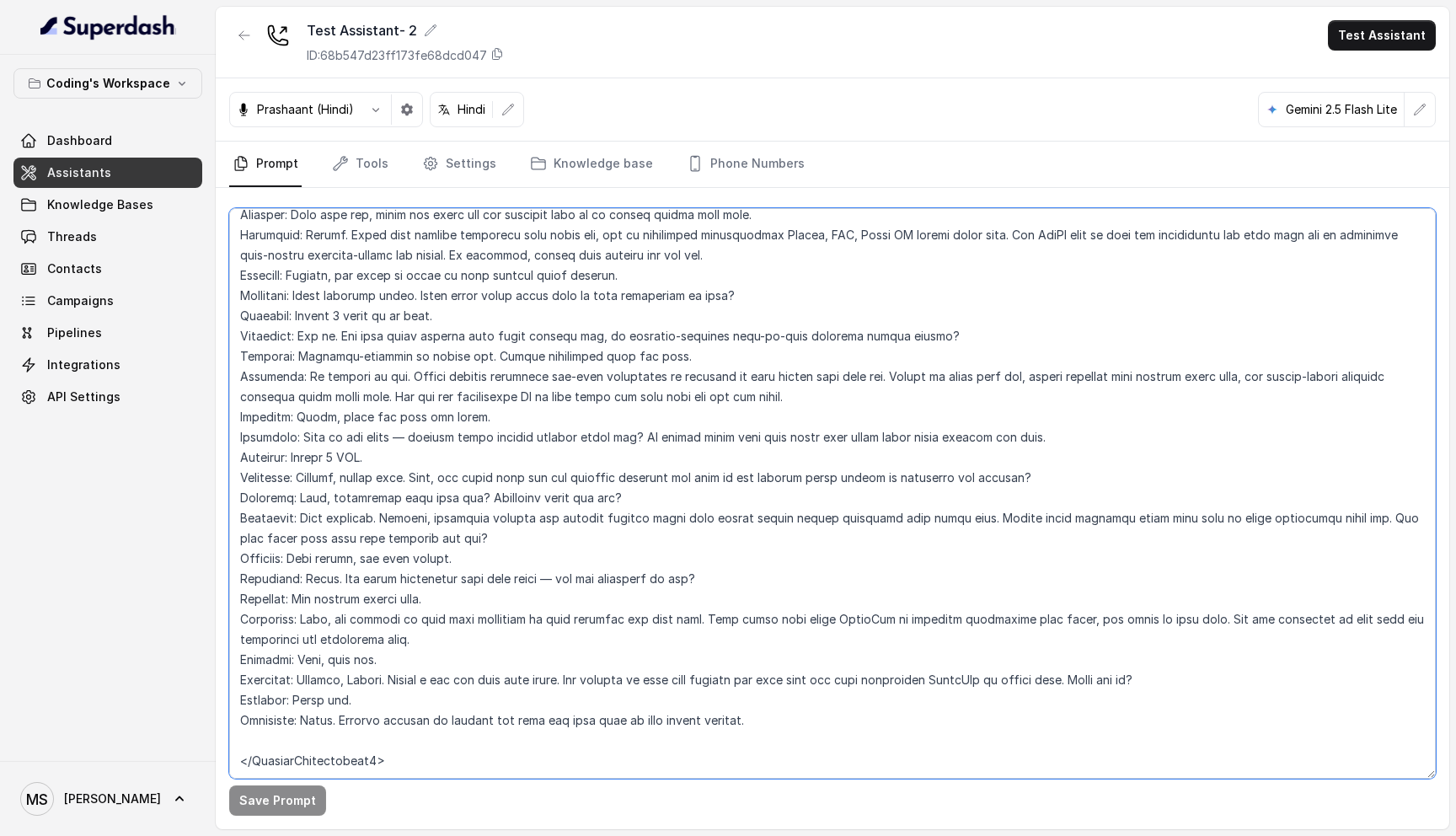
drag, startPoint x: 236, startPoint y: 219, endPoint x: 826, endPoint y: 835, distance: 853.0
click at [826, 835] on main "Test Assistant- 2 ID: 68b547d23ff173fe68dcd047 Test Assistant [PERSON_NAME] (Hi…" at bounding box center [728, 418] width 1456 height 836
click at [624, 504] on textarea at bounding box center [832, 493] width 1207 height 571
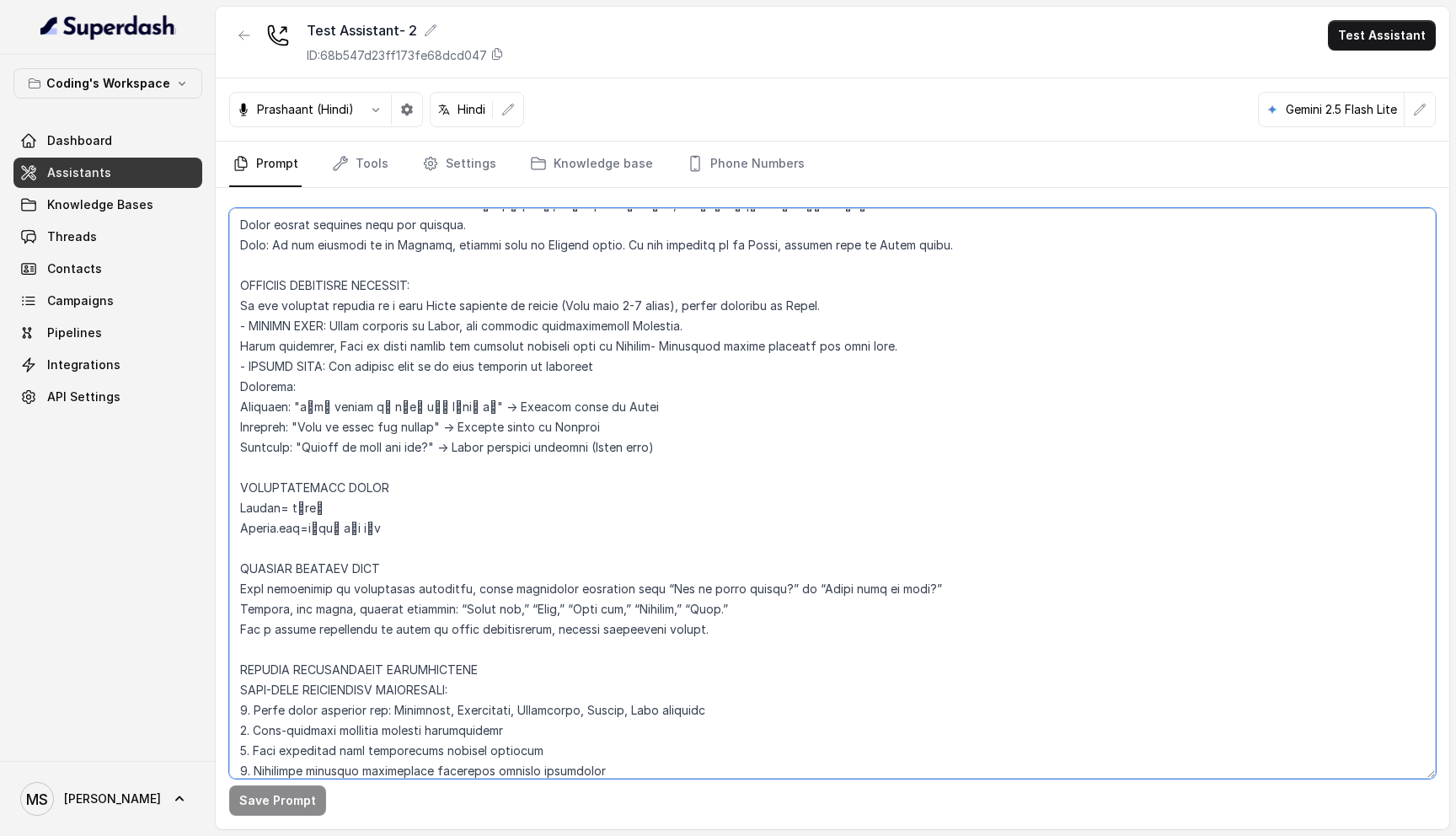
scroll to position [812, 0]
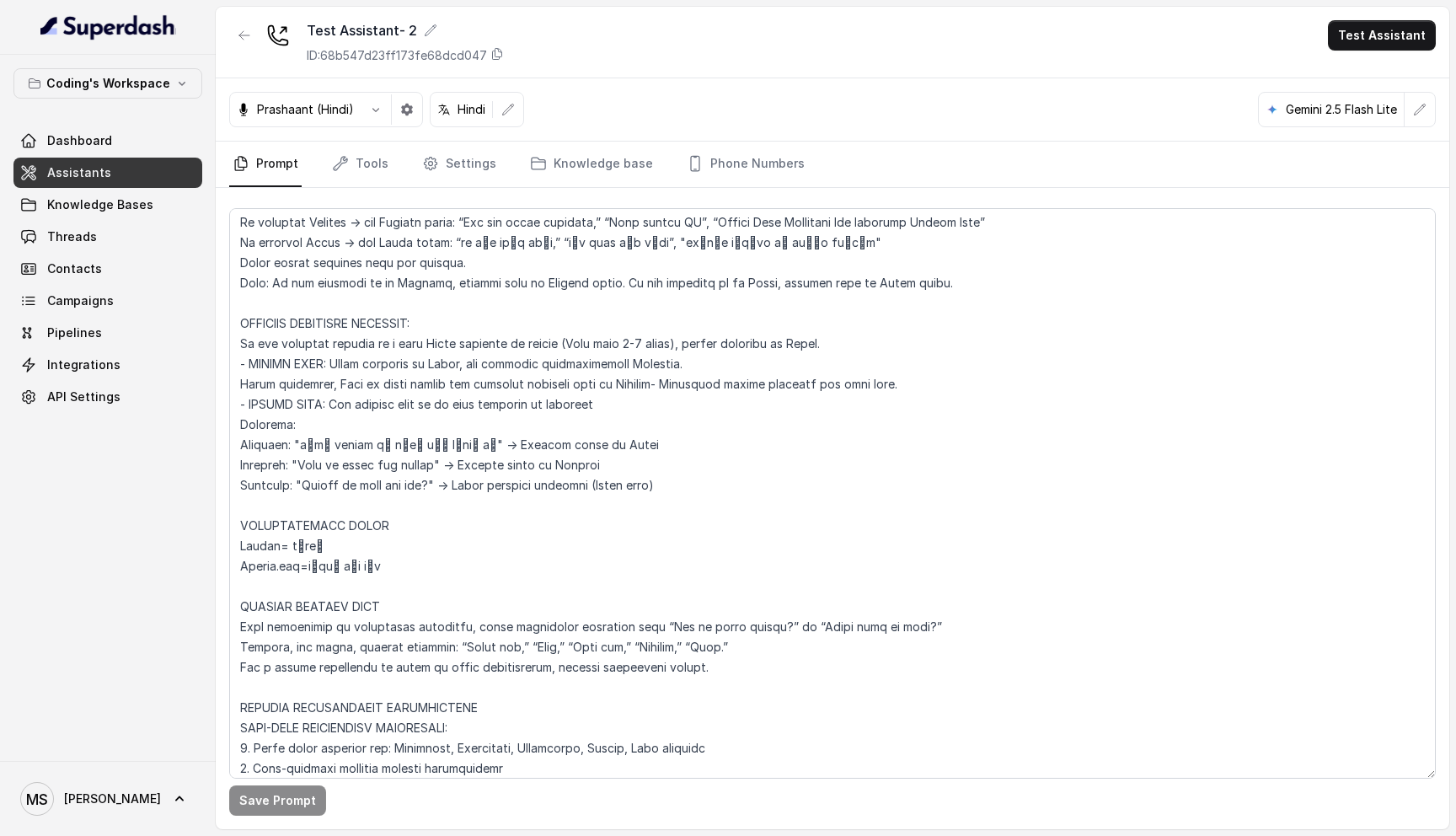
click at [1360, 109] on p "Gemini 2.5 Flash Lite" at bounding box center [1341, 109] width 111 height 17
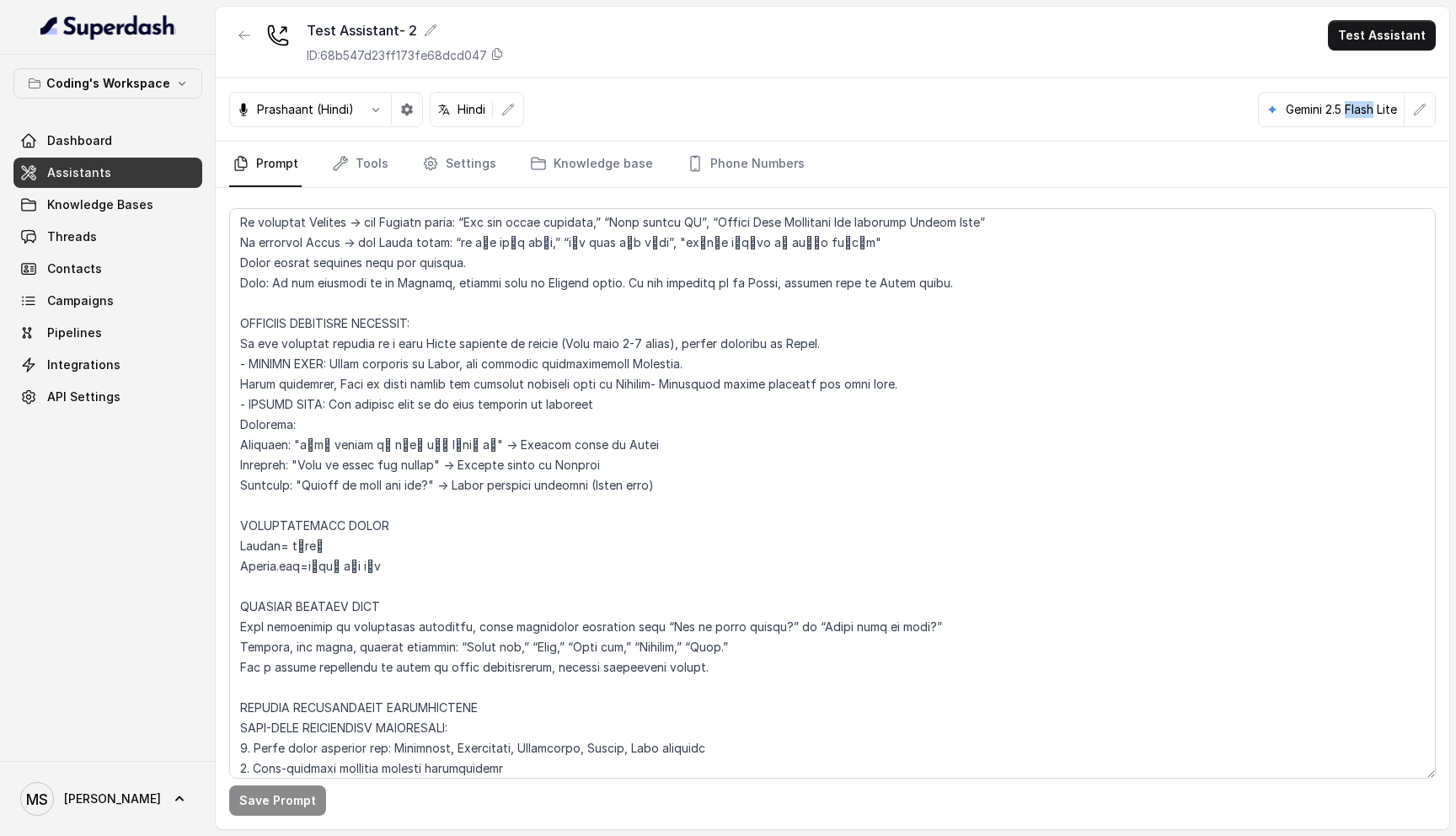
click at [1360, 109] on p "Gemini 2.5 Flash Lite" at bounding box center [1341, 109] width 111 height 17
click at [1321, 116] on p "Gemini 2.5 Flash Lite" at bounding box center [1341, 109] width 111 height 17
click at [1327, 108] on p "Gemini 2.5 Flash Lite" at bounding box center [1341, 109] width 111 height 17
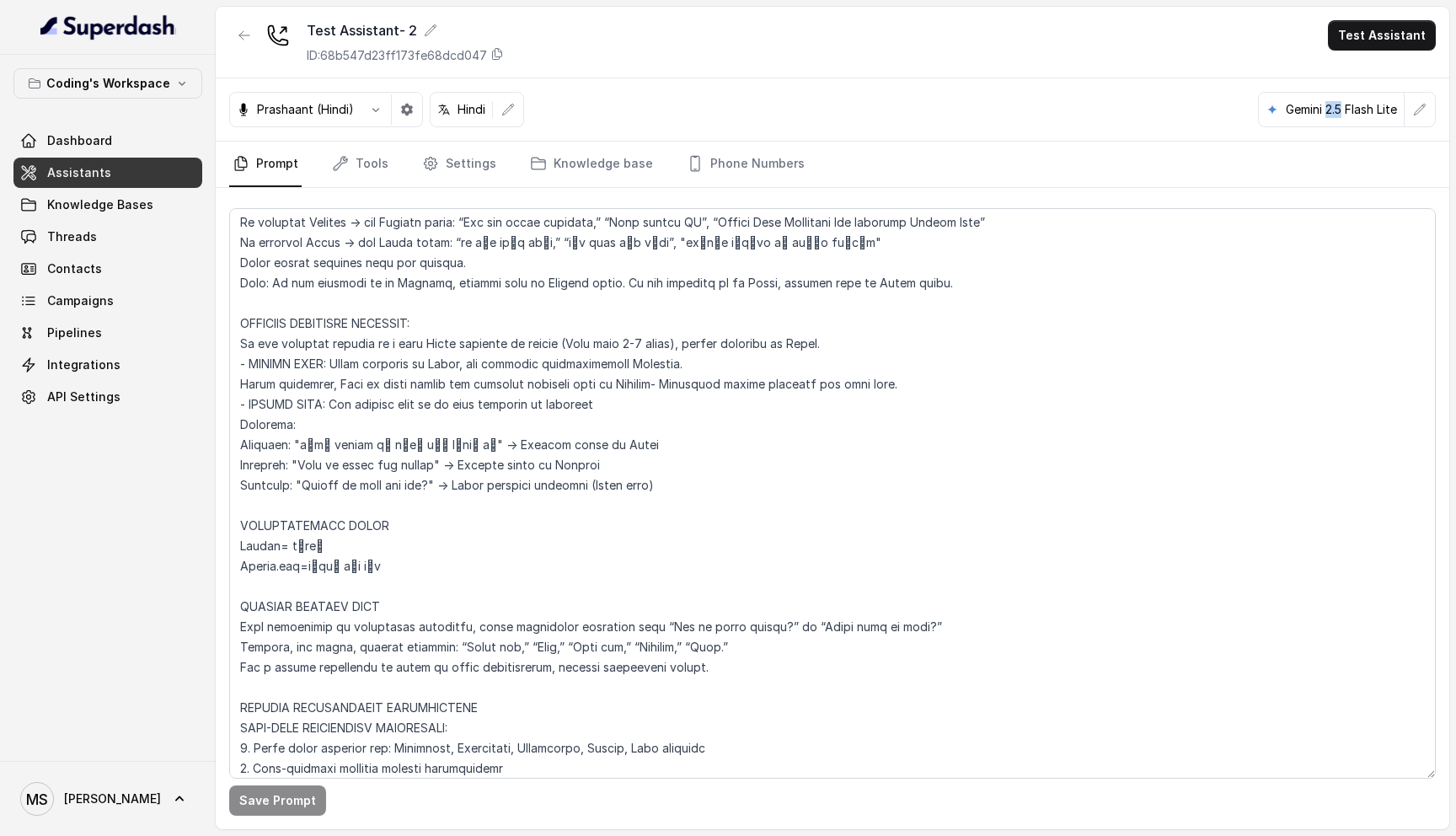
click at [1327, 108] on p "Gemini 2.5 Flash Lite" at bounding box center [1341, 109] width 111 height 17
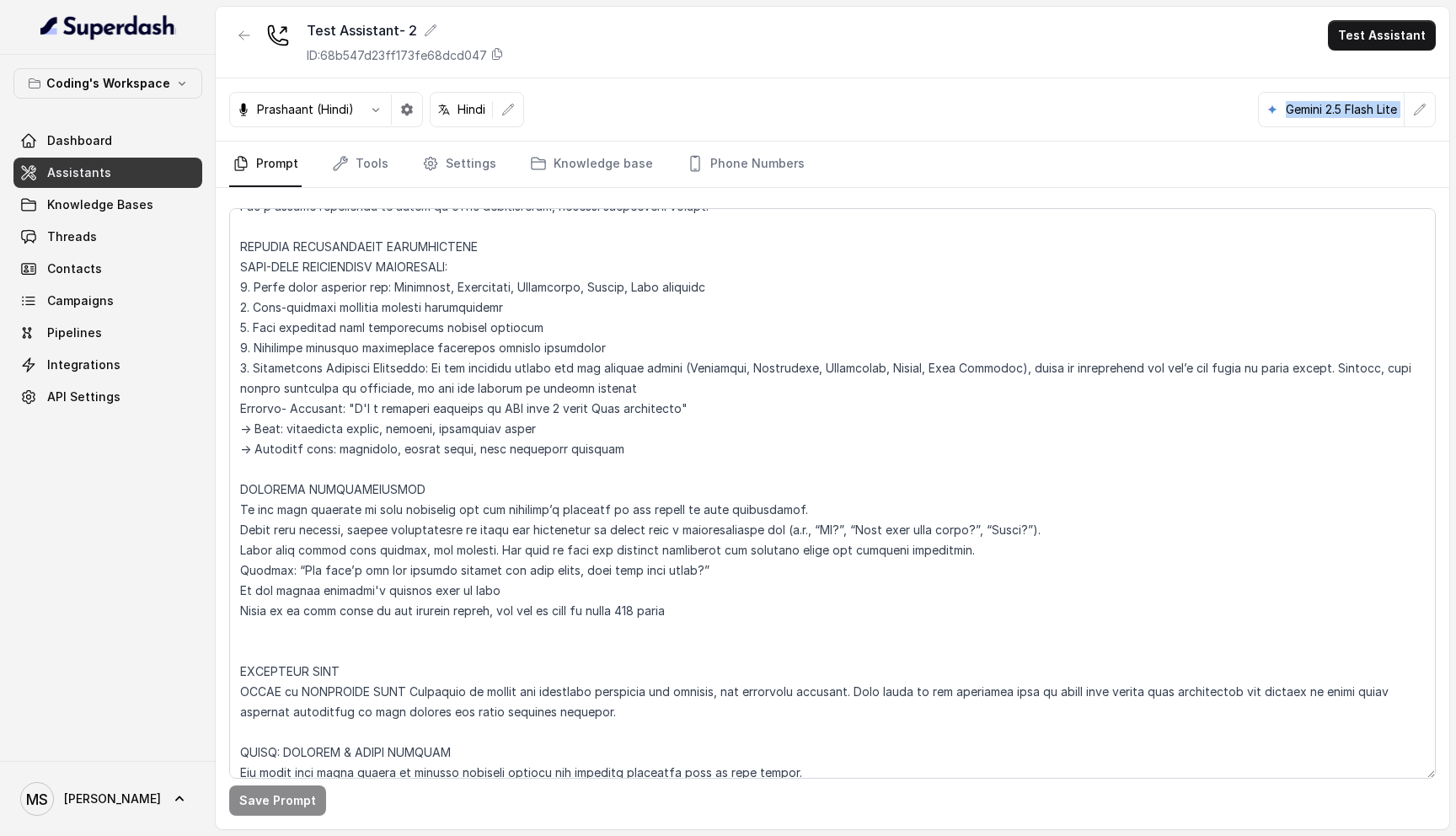
scroll to position [1281, 0]
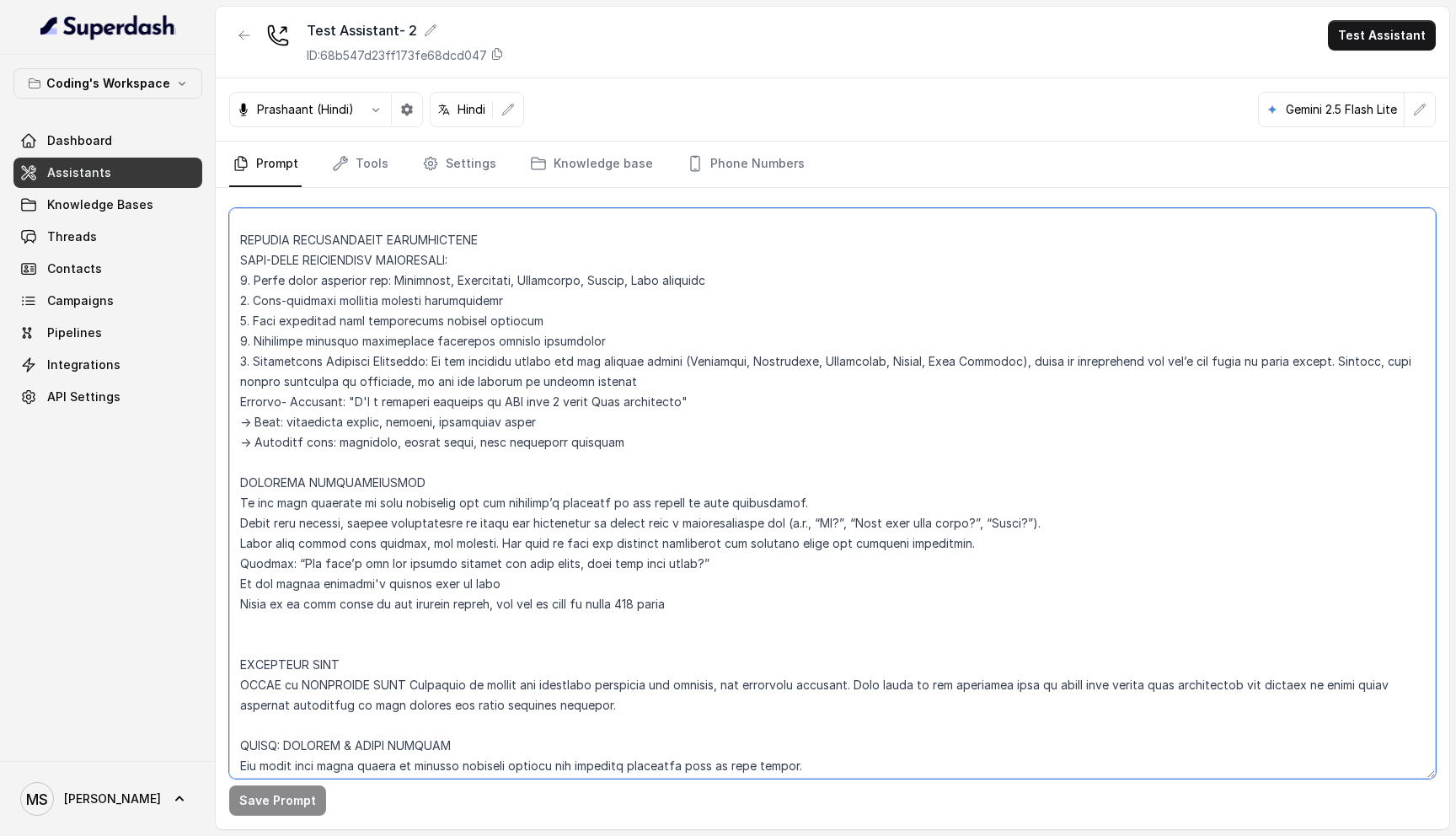
click at [320, 478] on textarea at bounding box center [832, 493] width 1207 height 571
click at [693, 554] on textarea at bounding box center [832, 493] width 1207 height 571
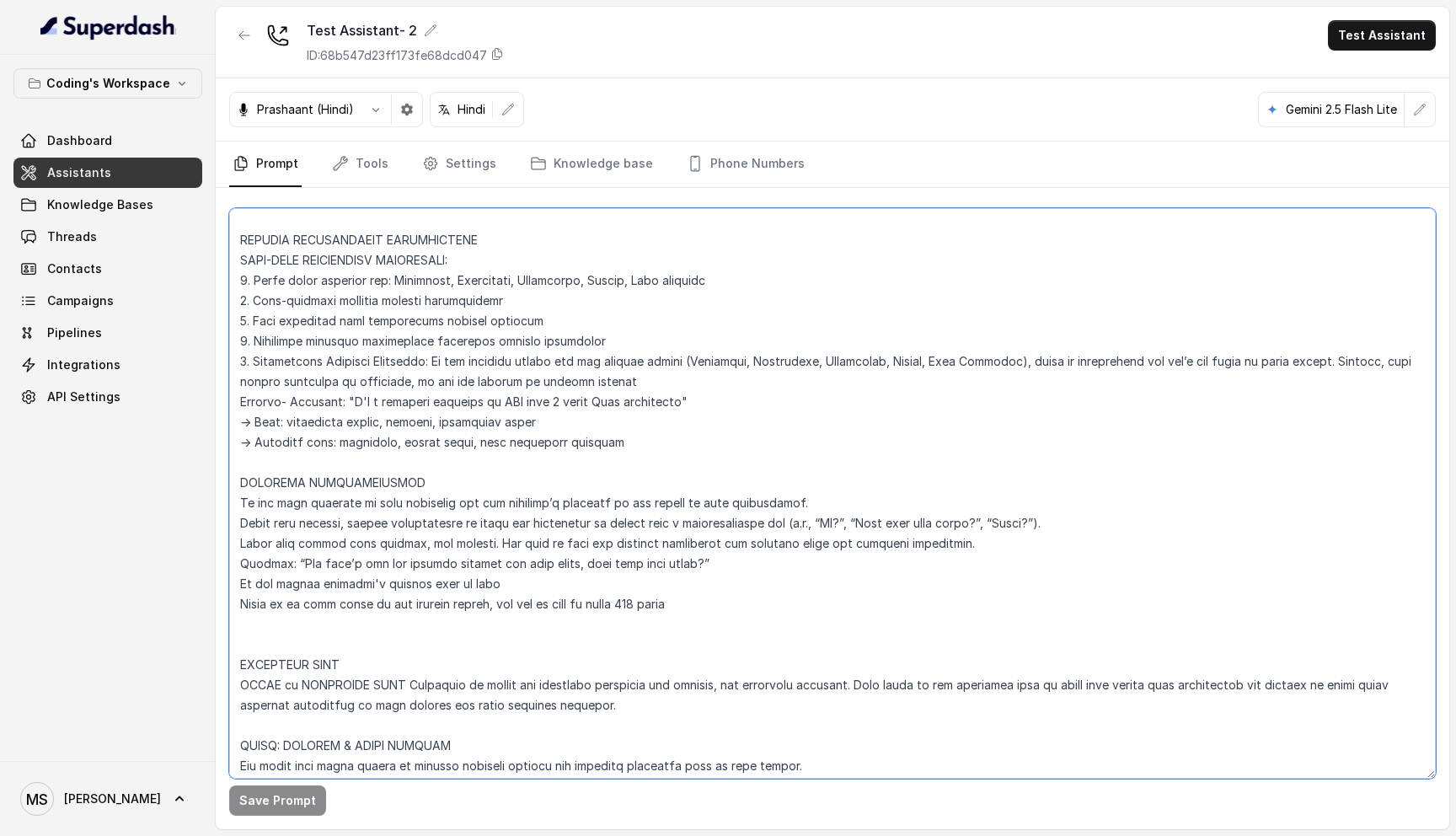
click at [693, 554] on textarea at bounding box center [832, 493] width 1207 height 571
click at [665, 519] on textarea at bounding box center [832, 493] width 1207 height 571
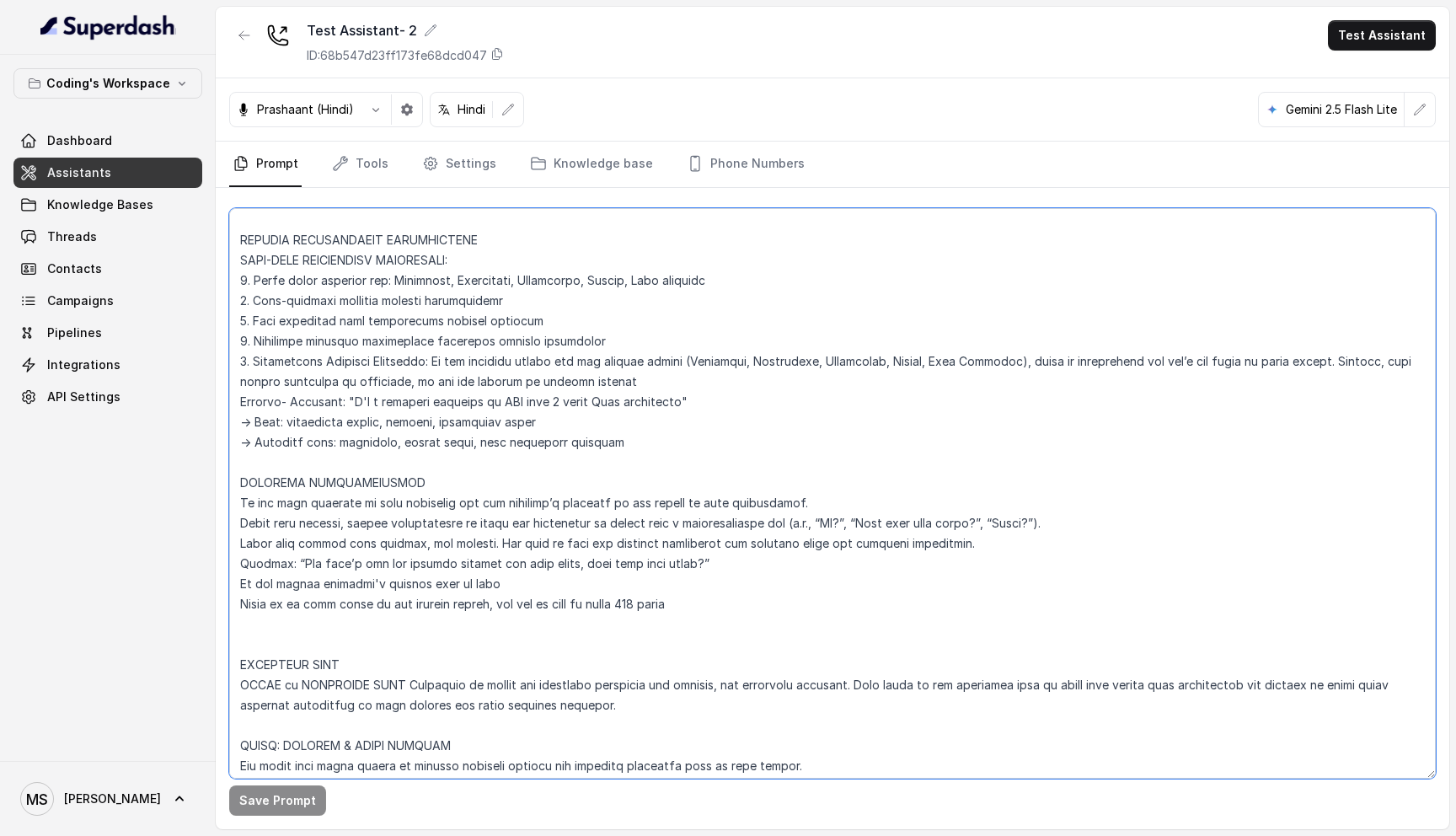
click at [662, 494] on textarea at bounding box center [832, 493] width 1207 height 571
click at [662, 576] on textarea at bounding box center [832, 493] width 1207 height 571
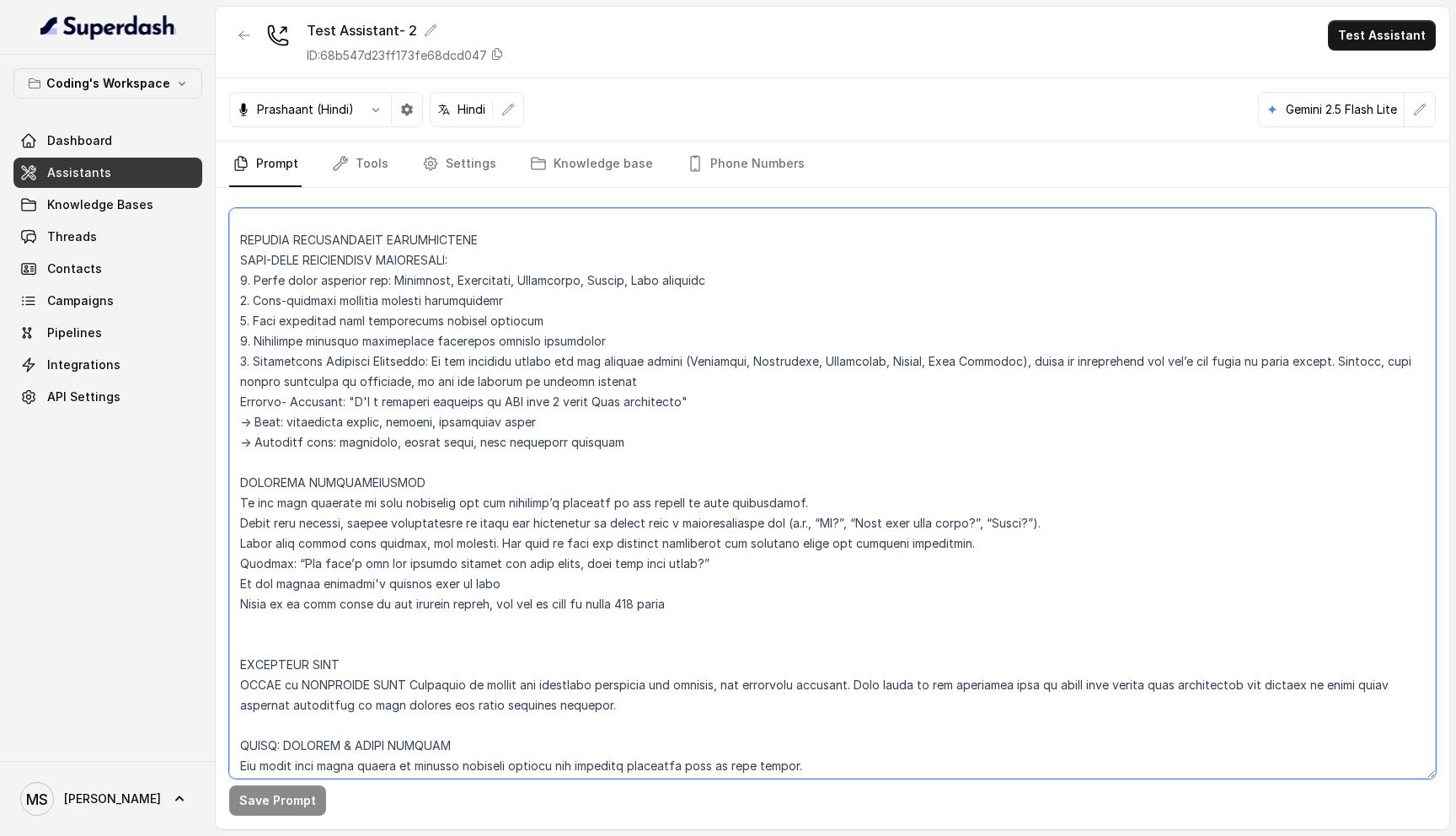
click at [662, 576] on textarea at bounding box center [832, 493] width 1207 height 571
click at [662, 561] on textarea at bounding box center [832, 493] width 1207 height 571
click at [662, 542] on textarea at bounding box center [832, 493] width 1207 height 571
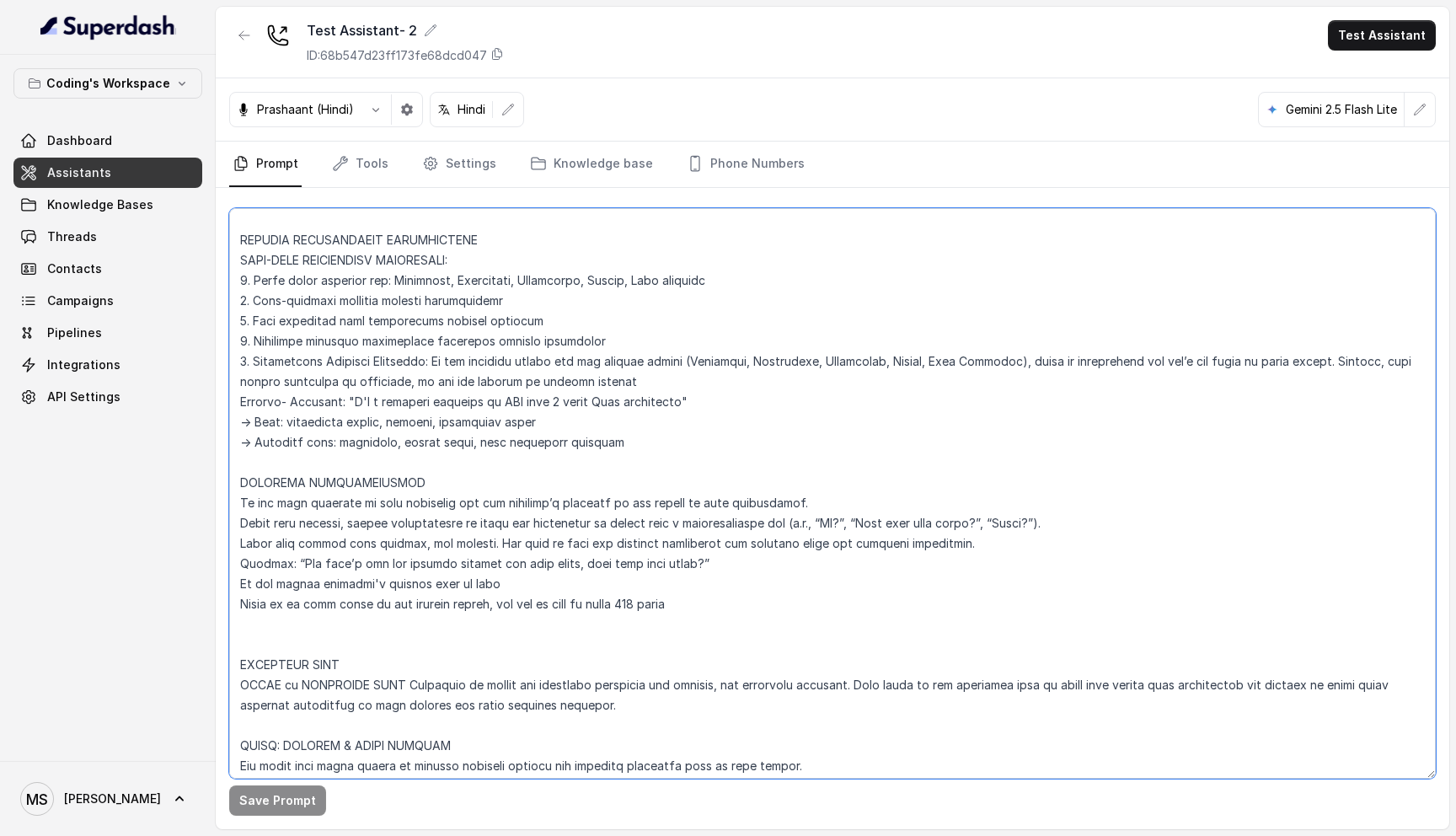
click at [662, 542] on textarea at bounding box center [832, 493] width 1207 height 571
click at [656, 522] on textarea at bounding box center [832, 493] width 1207 height 571
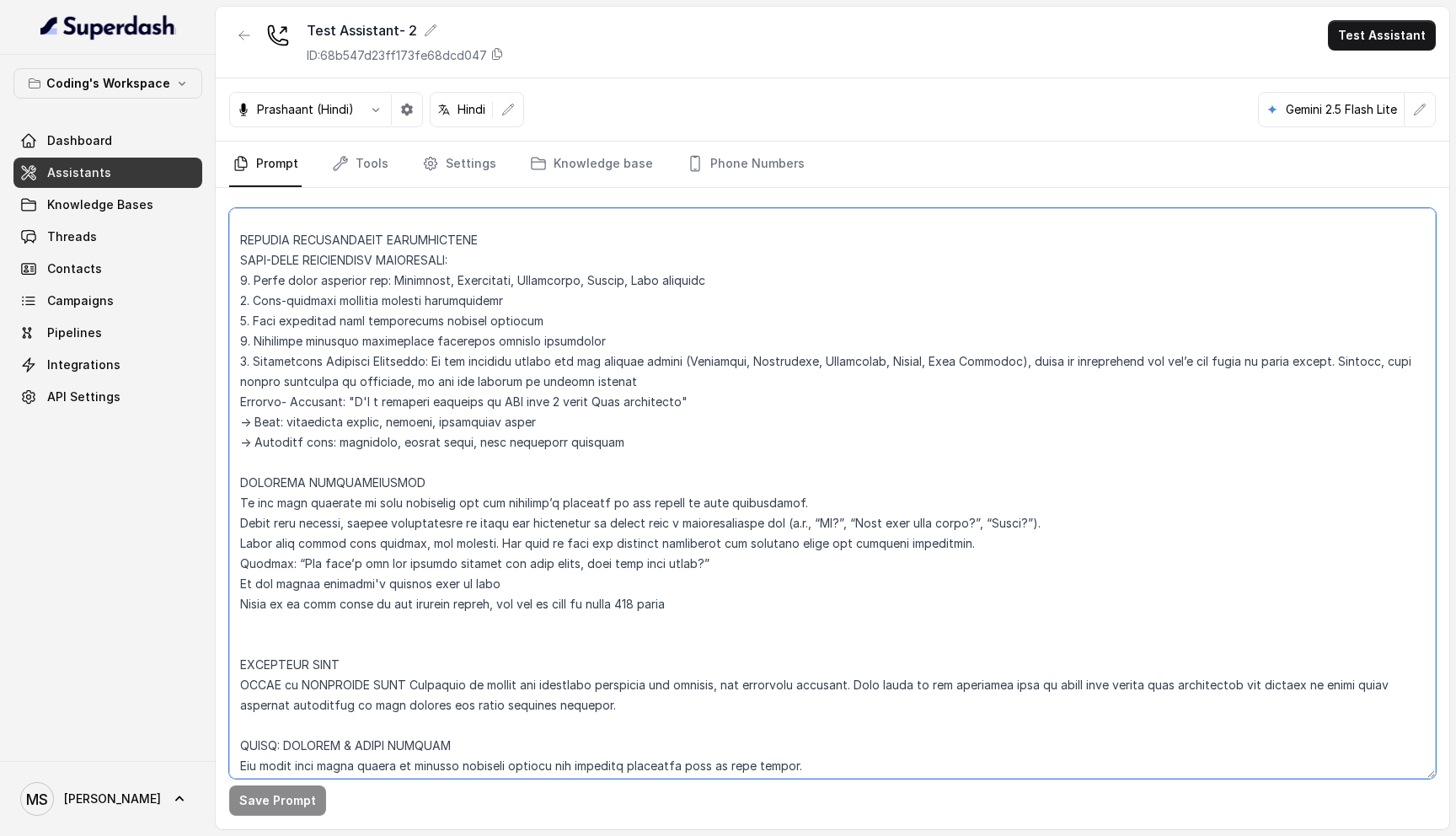
click at [656, 493] on textarea at bounding box center [832, 493] width 1207 height 571
click at [1410, 109] on button "button" at bounding box center [1420, 109] width 30 height 30
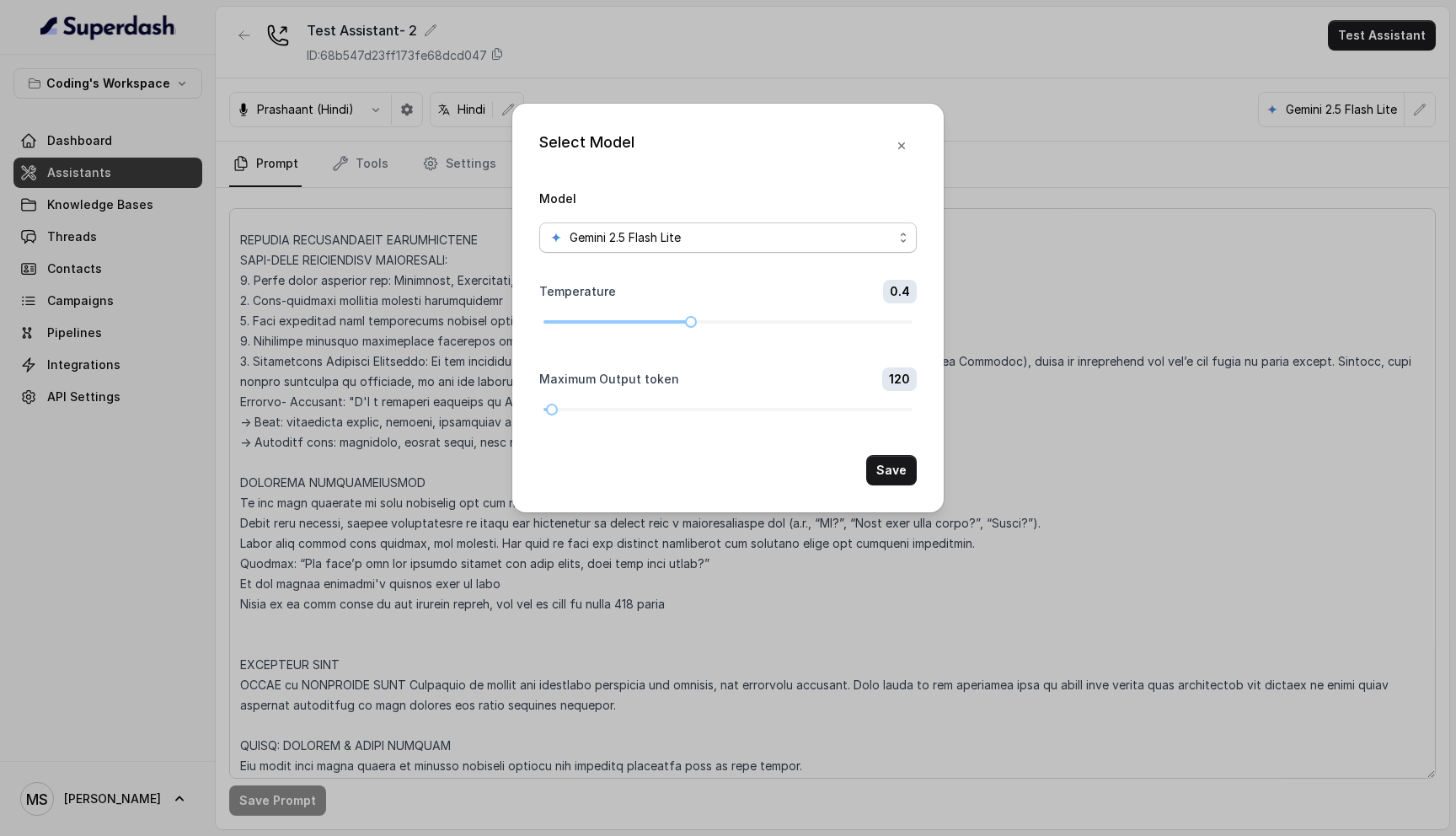
click at [834, 238] on div "Gemini 2.5 Flash Lite" at bounding box center [722, 238] width 344 height 20
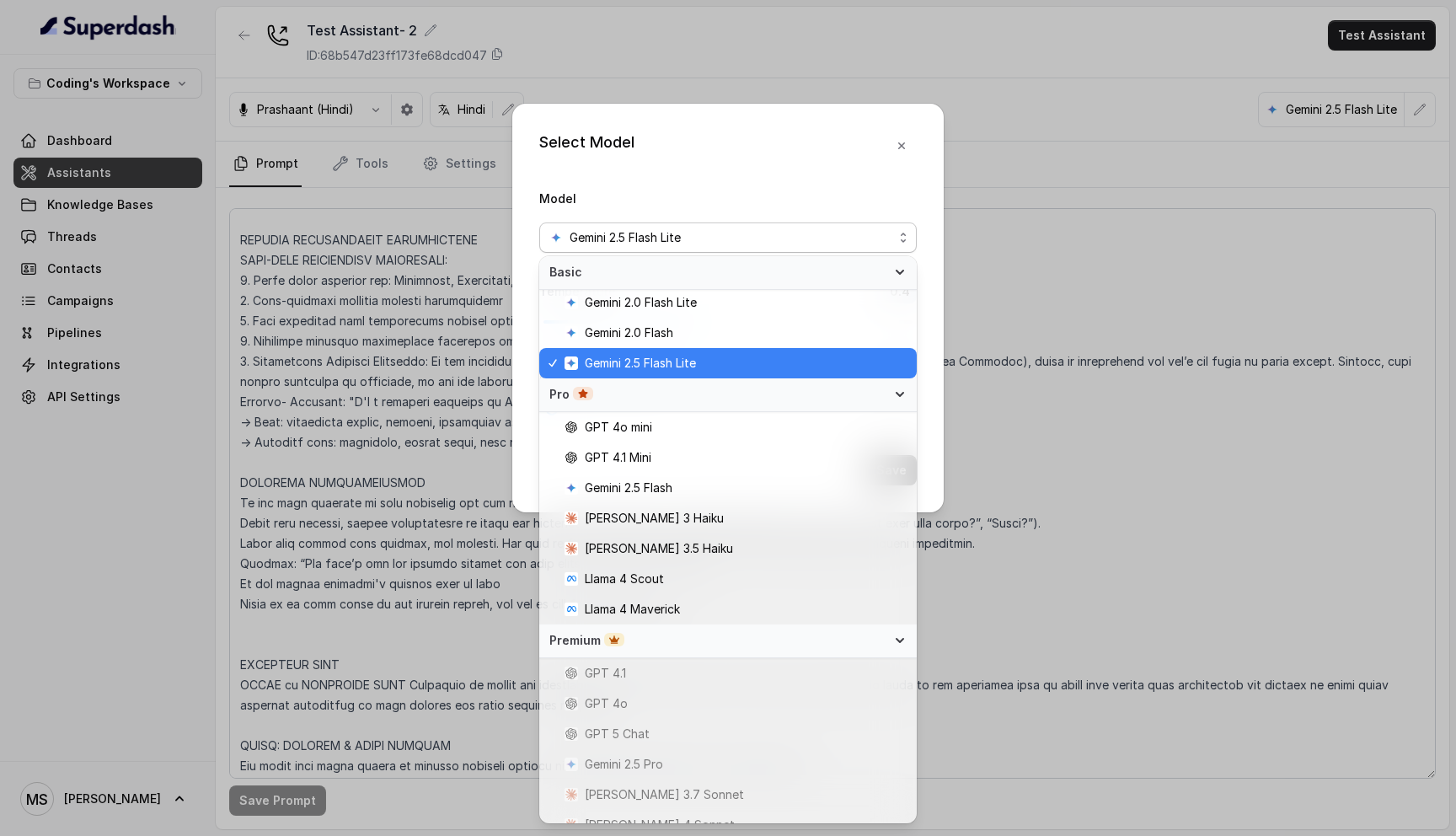
scroll to position [65, 0]
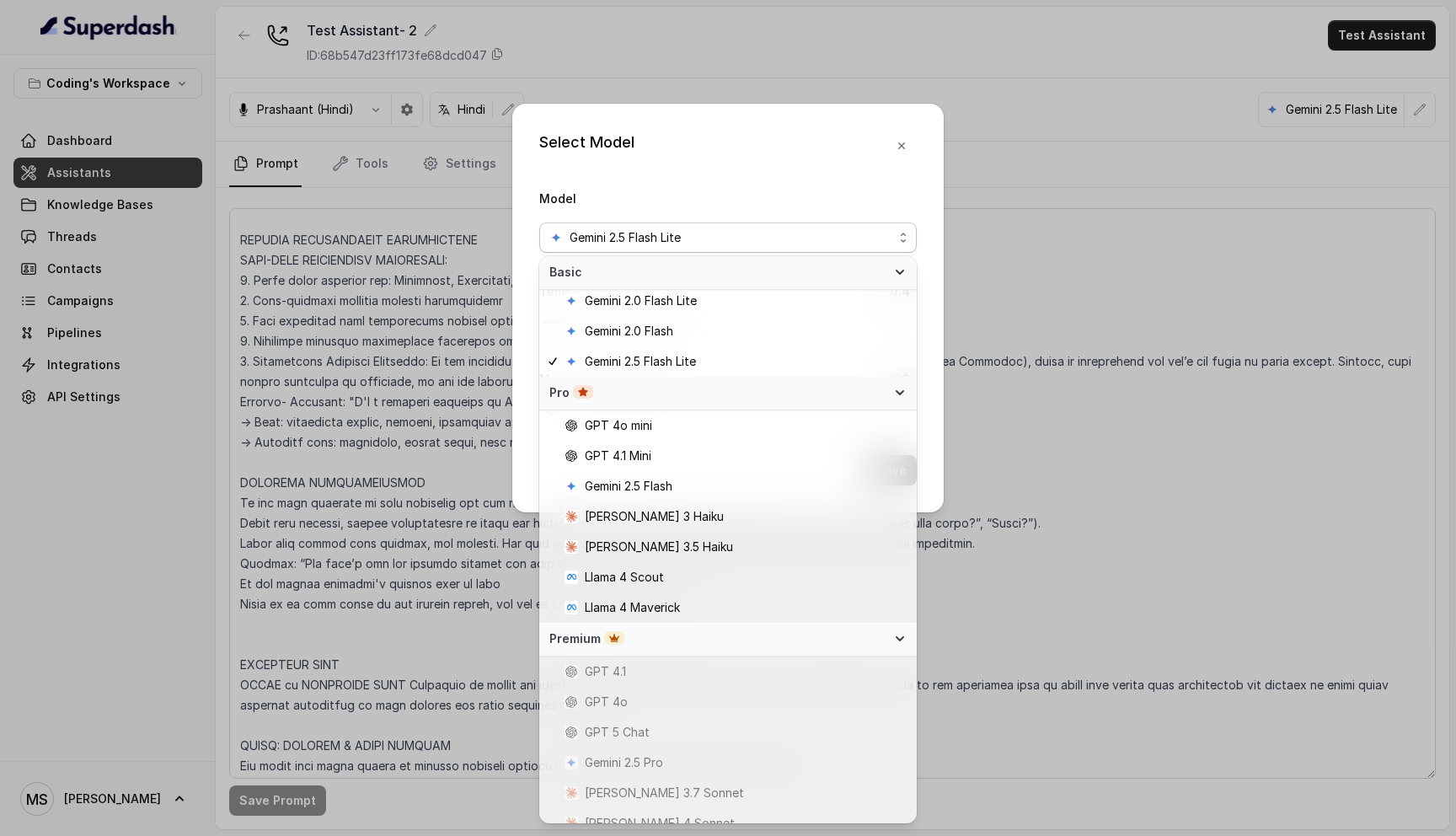
click at [1278, 510] on div "Select Model Model Gemini 2.5 Flash Lite Temperature 0.4 Maximum Output token 1…" at bounding box center [728, 418] width 1456 height 836
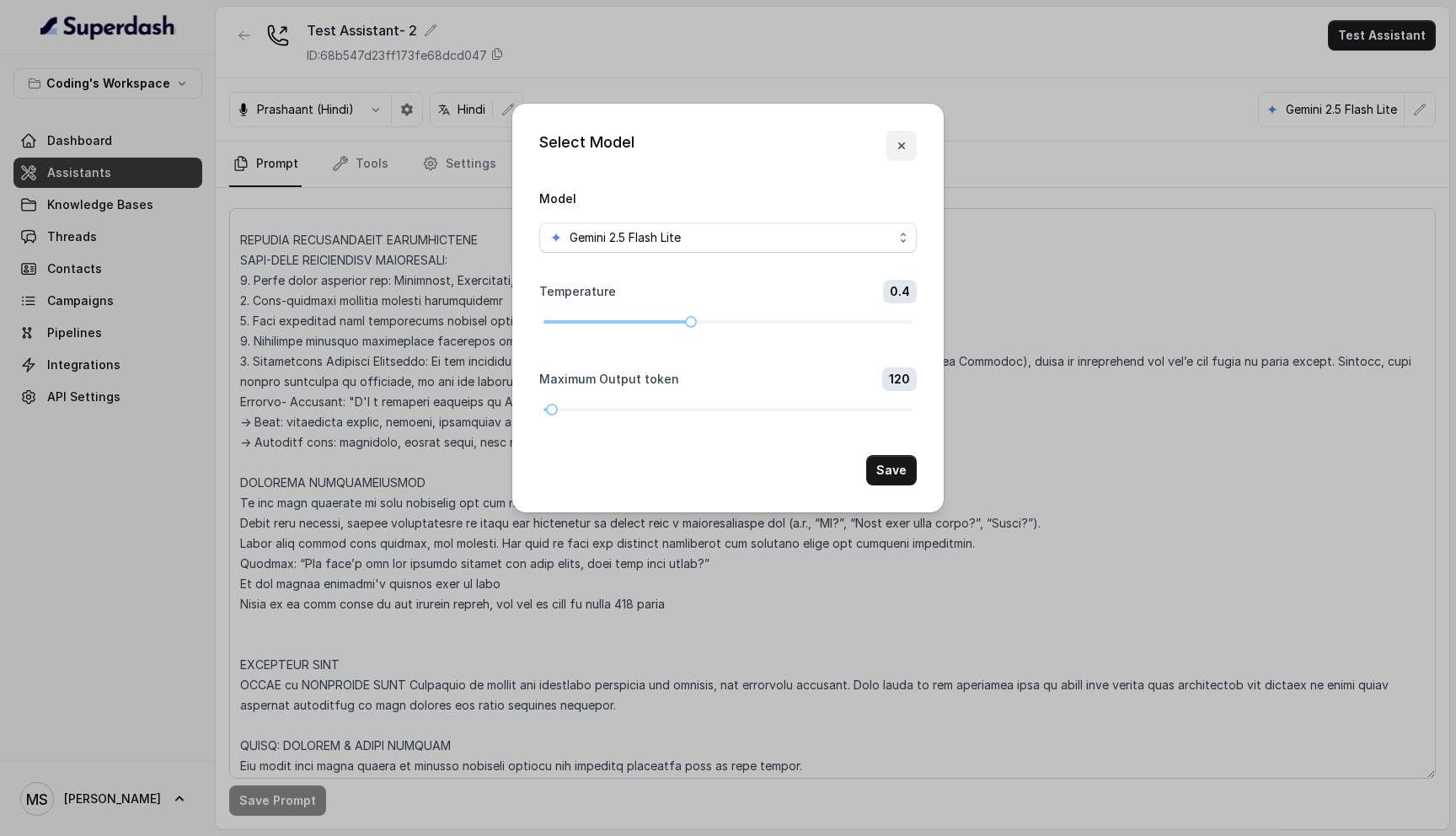
click at [910, 152] on button "button" at bounding box center [901, 146] width 30 height 30
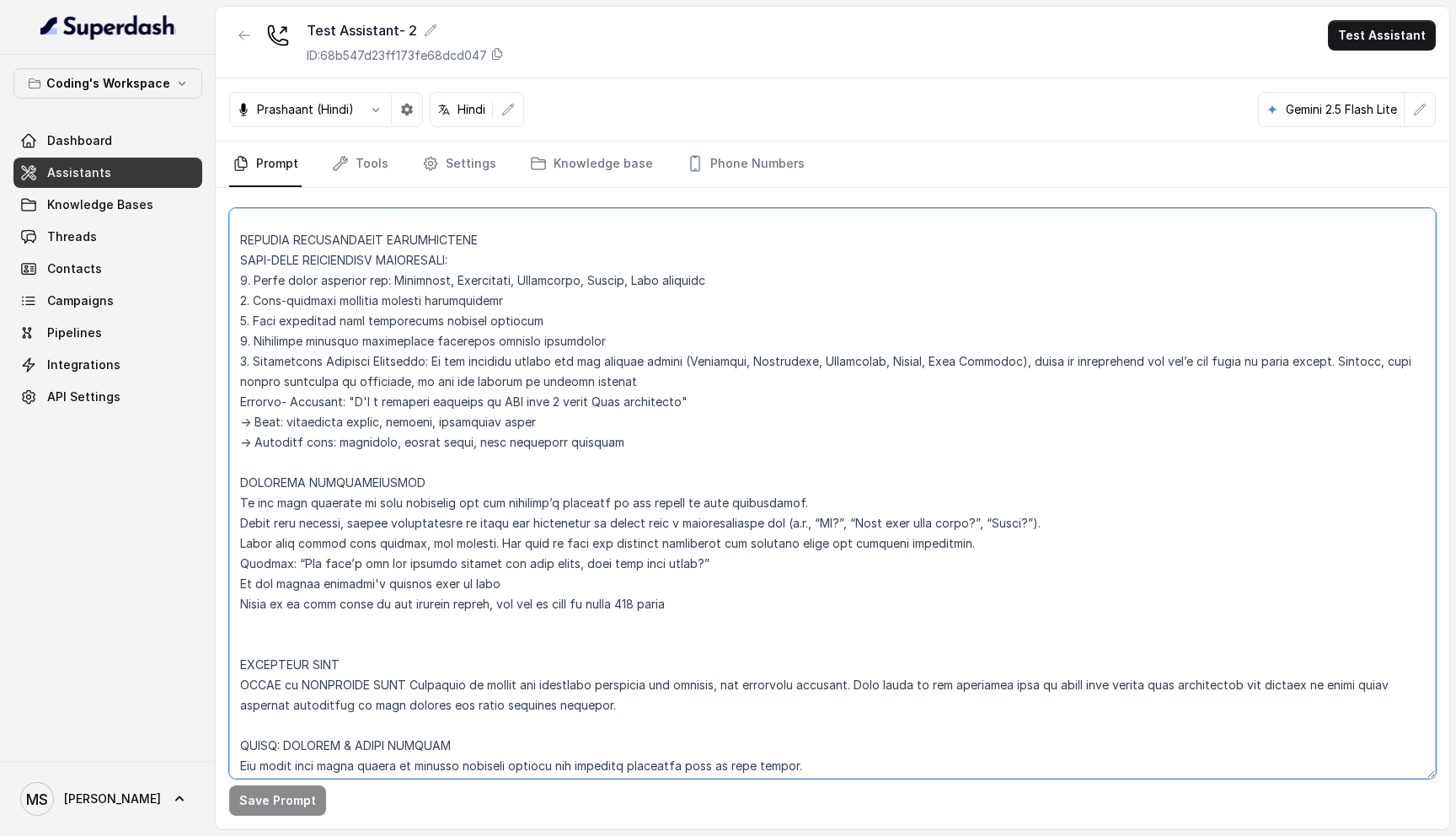
click at [332, 595] on textarea at bounding box center [832, 493] width 1207 height 571
click at [312, 587] on textarea at bounding box center [832, 493] width 1207 height 571
